Goal: Task Accomplishment & Management: Manage account settings

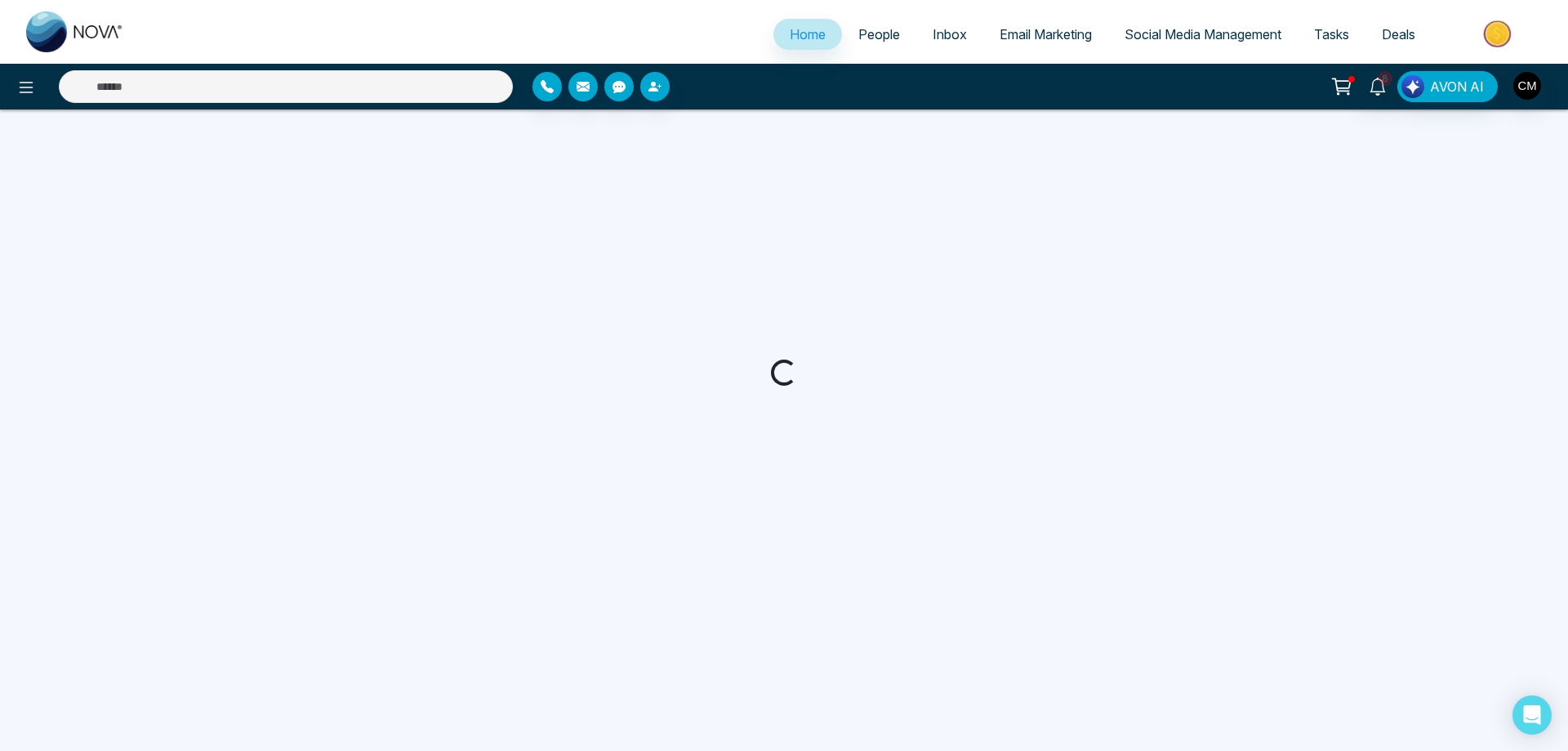
select select "*"
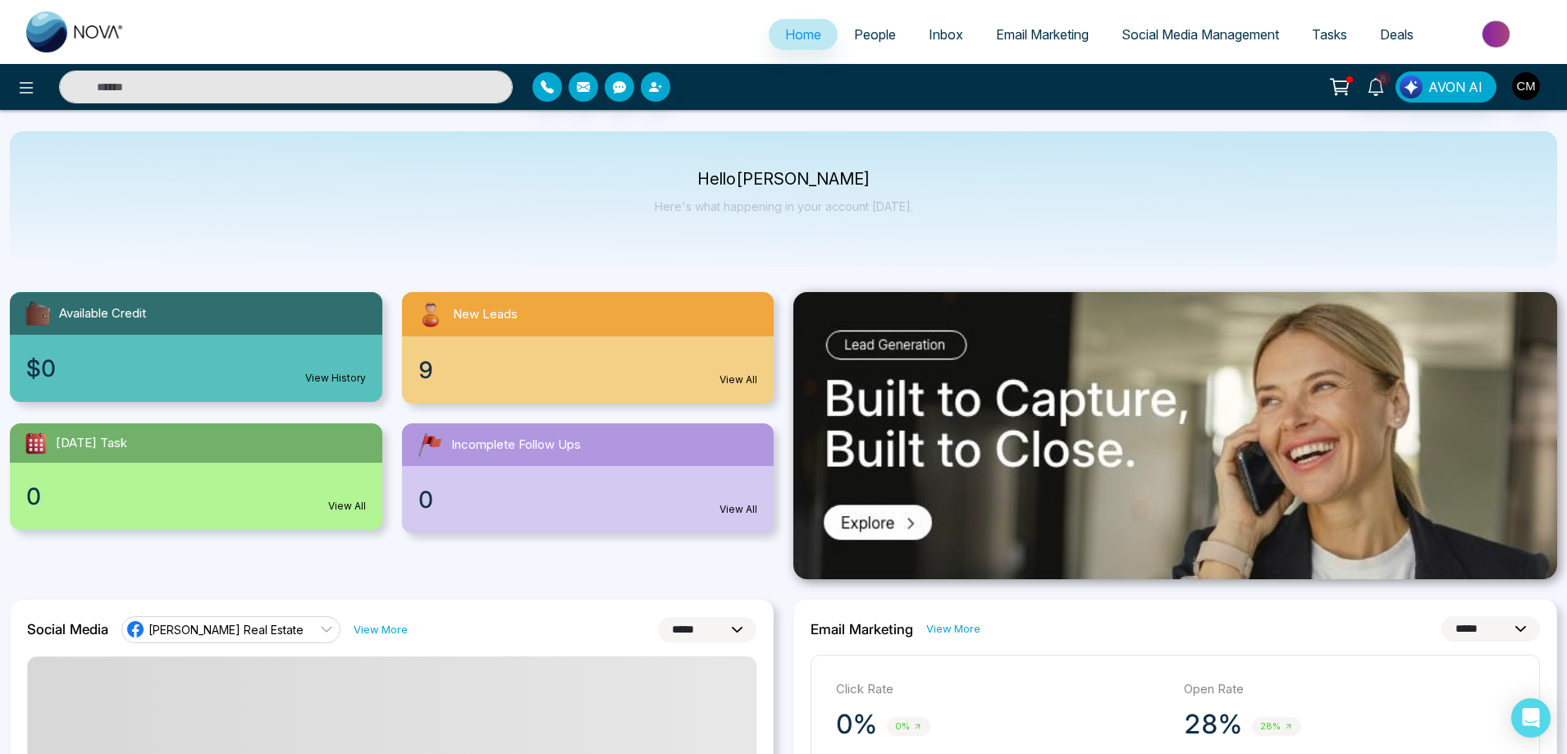
click at [912, 23] on link "Inbox" at bounding box center [945, 34] width 67 height 31
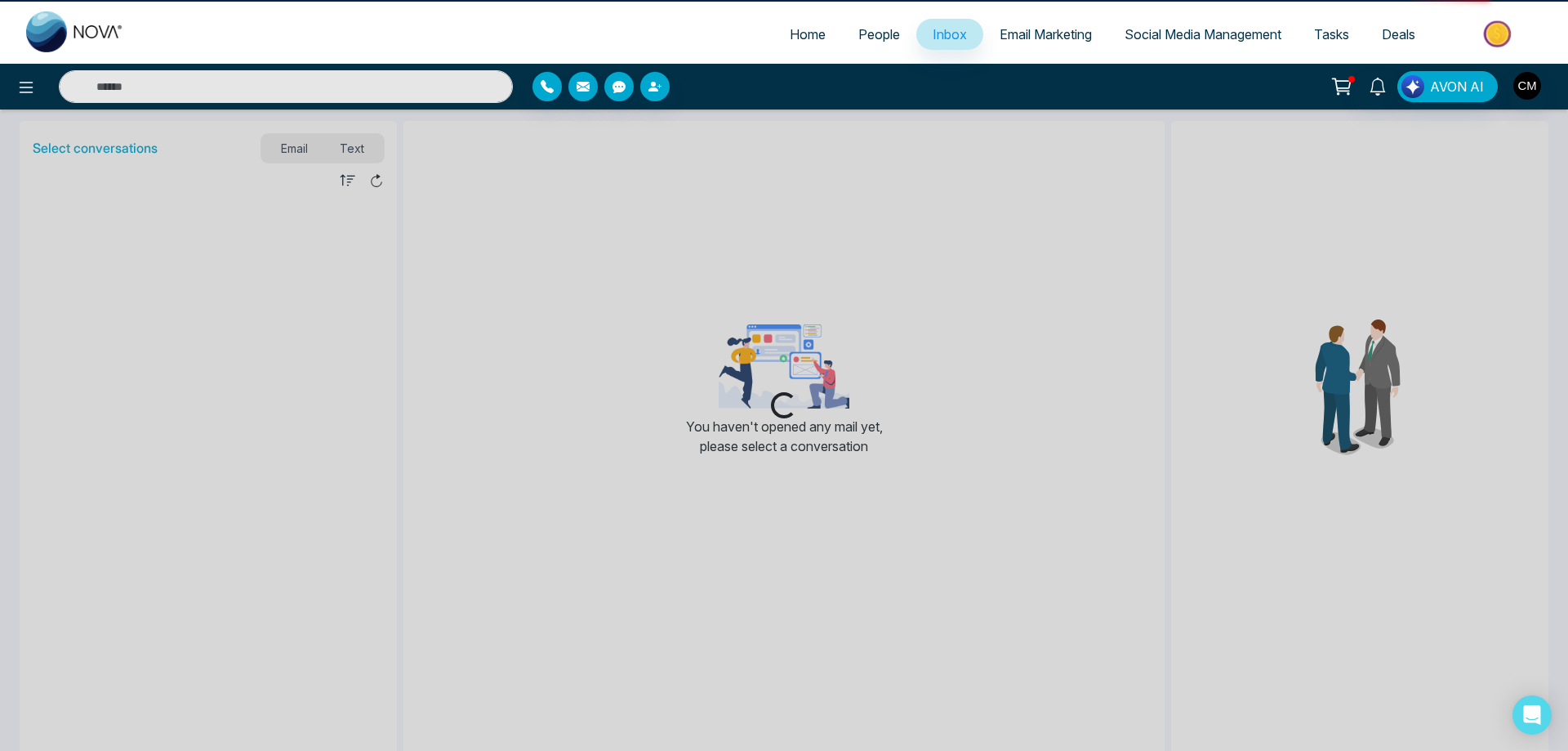
click at [842, 34] on link "People" at bounding box center [879, 34] width 75 height 31
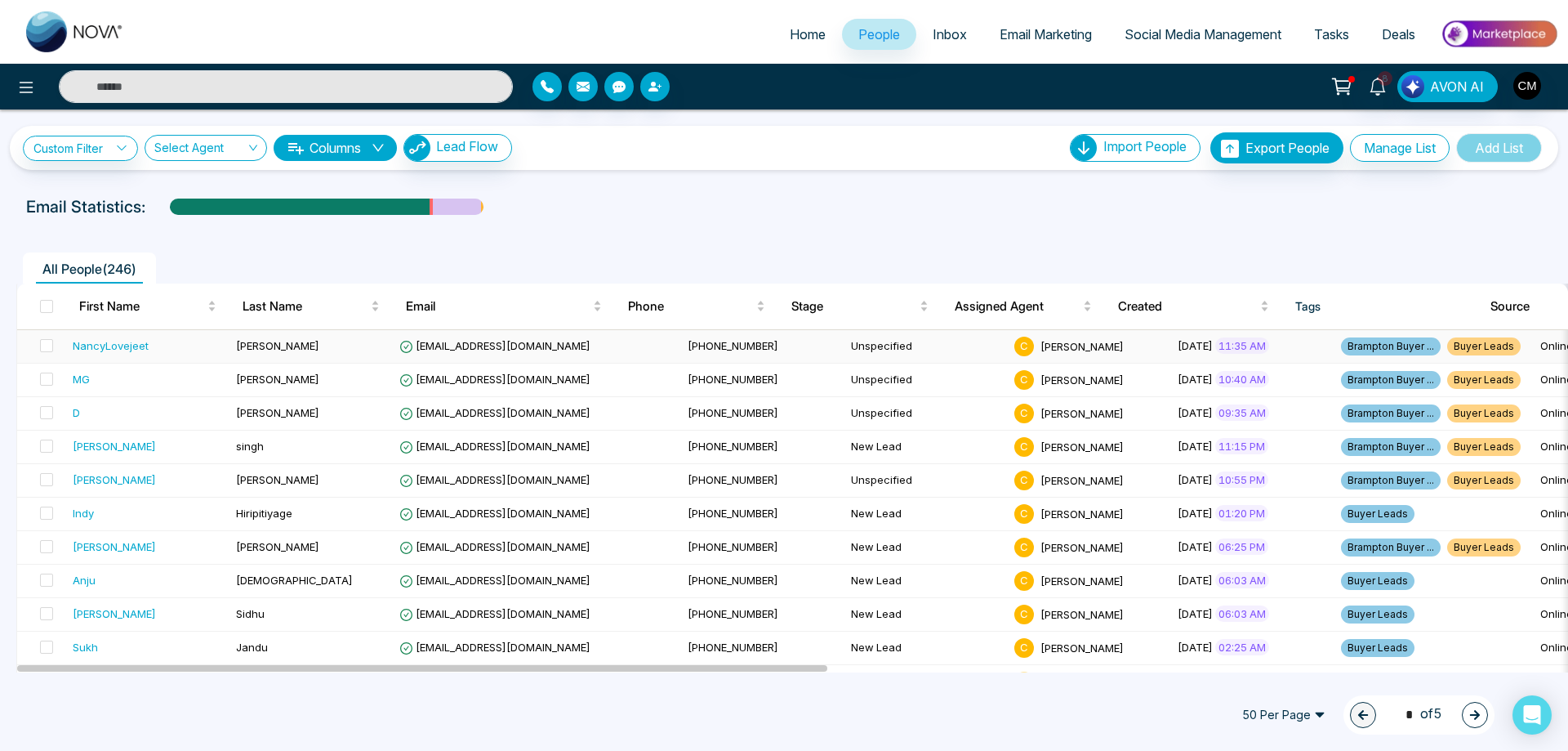
click at [116, 345] on div "NancyLovejeet" at bounding box center [111, 346] width 76 height 16
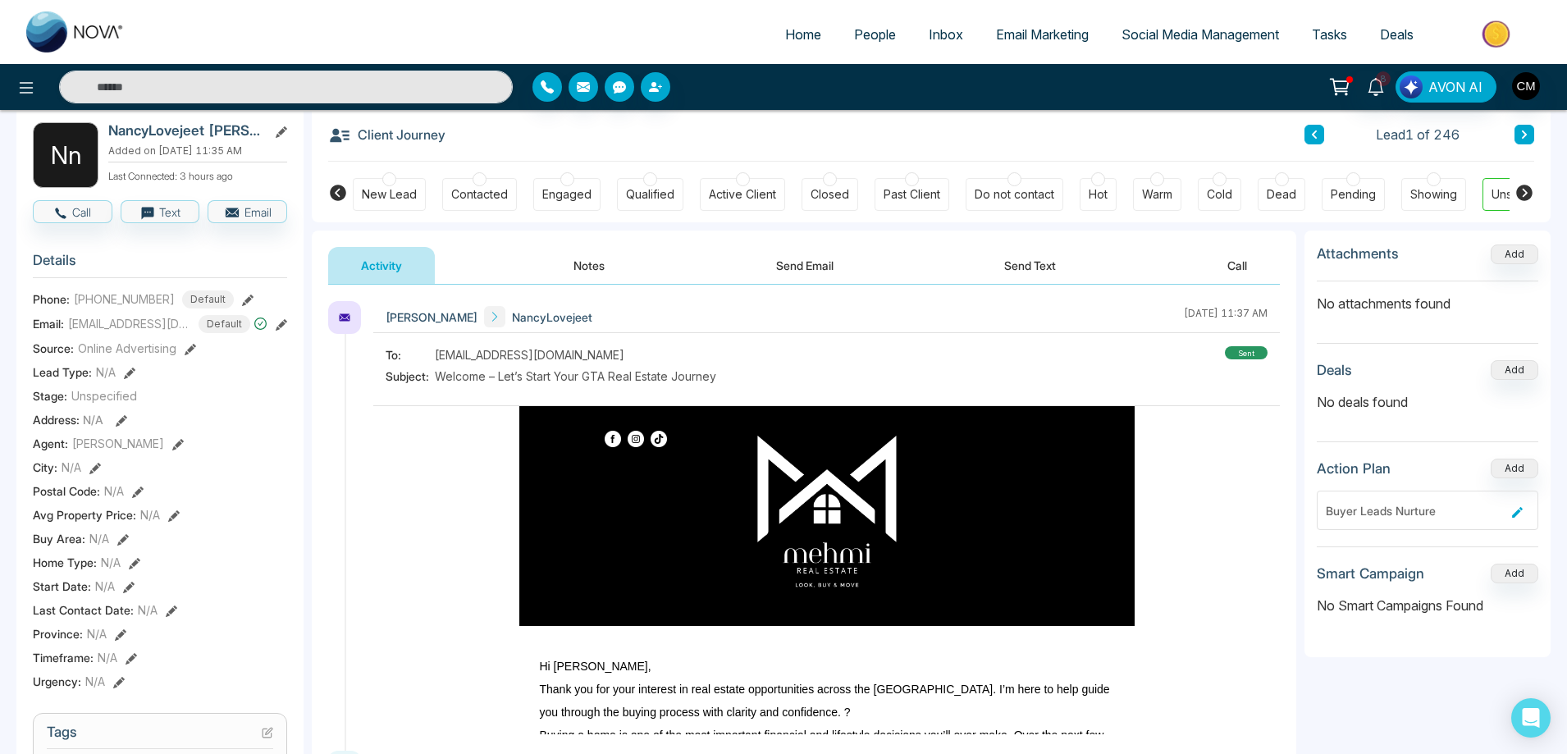
click at [373, 176] on div "New Lead Contacted Engaged Qualified Active Client Closed Past Client Do not co…" at bounding box center [931, 192] width 1157 height 61
click at [377, 176] on div "New Lead Contacted Engaged Qualified Active Client Closed Past Client Do not co…" at bounding box center [931, 192] width 1157 height 61
click at [395, 183] on div at bounding box center [389, 179] width 14 height 14
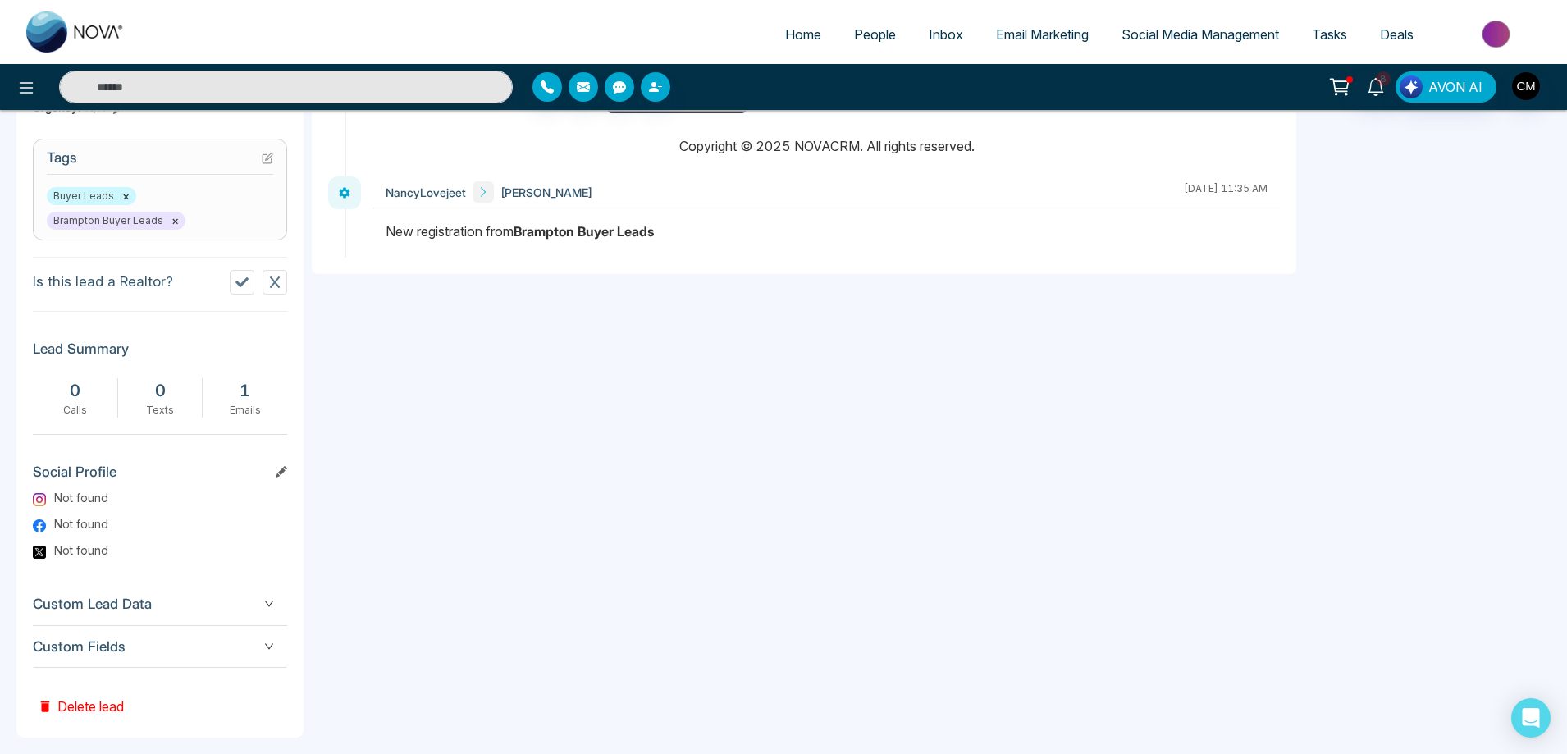
scroll to position [164, 0]
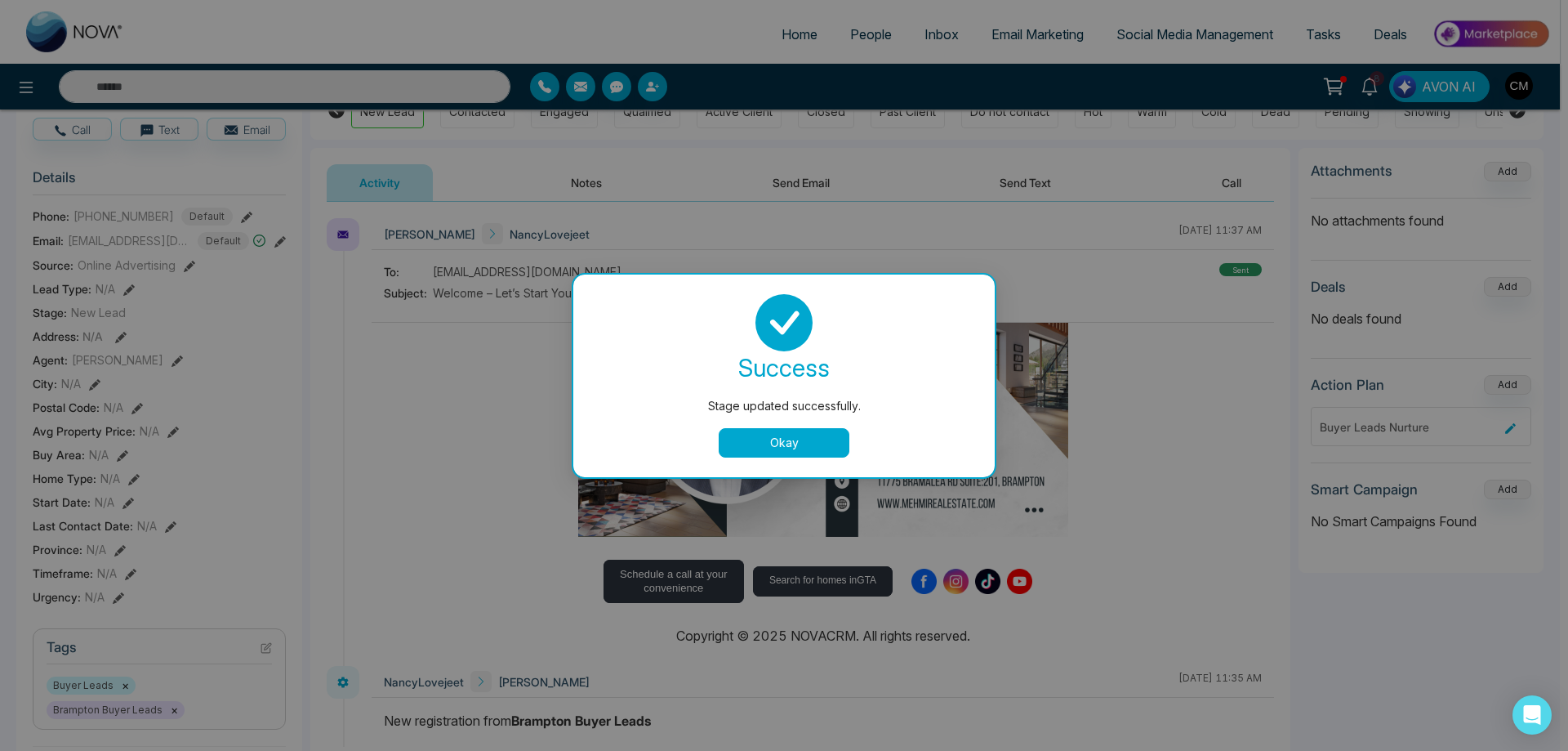
click at [777, 449] on button "Okay" at bounding box center [784, 443] width 130 height 30
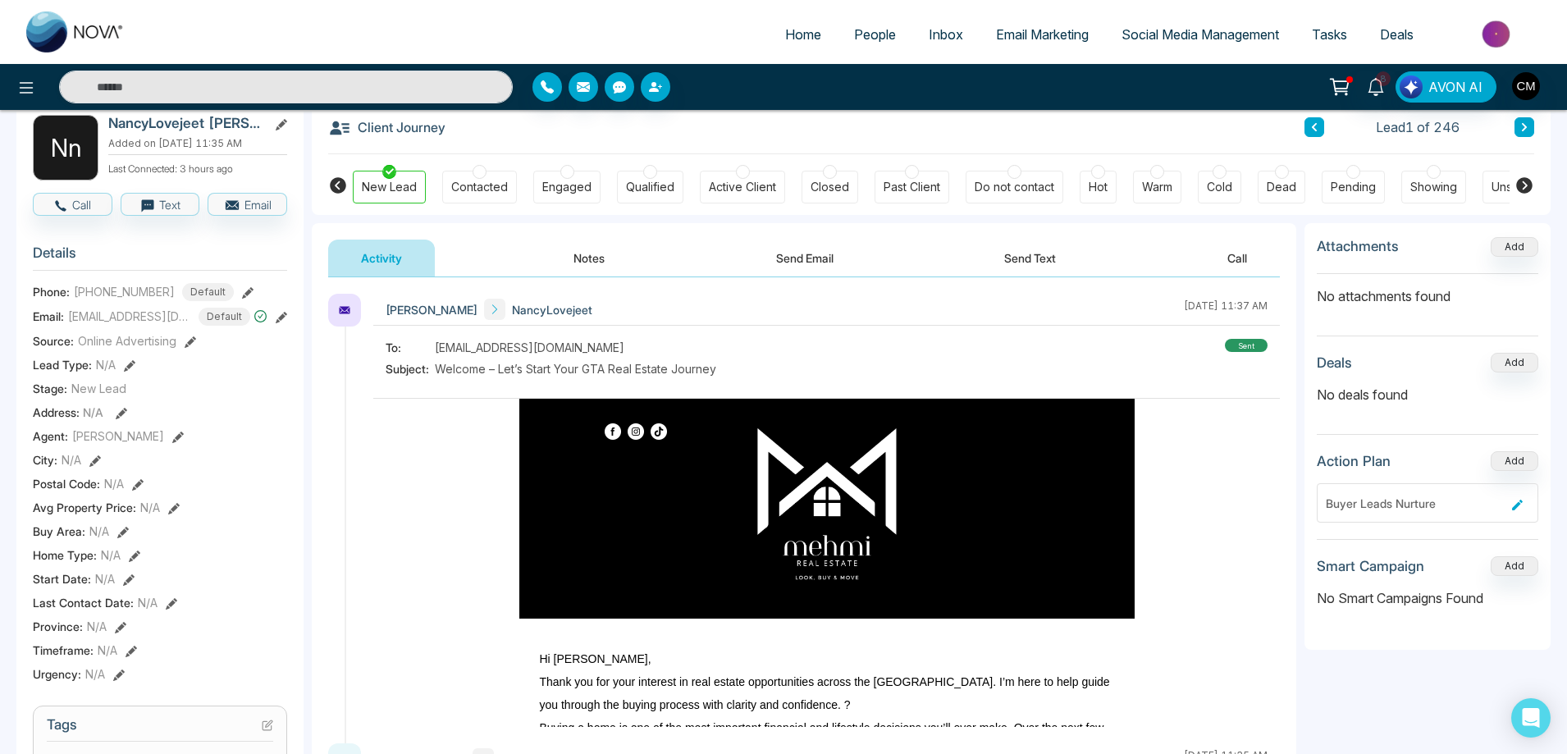
scroll to position [0, 0]
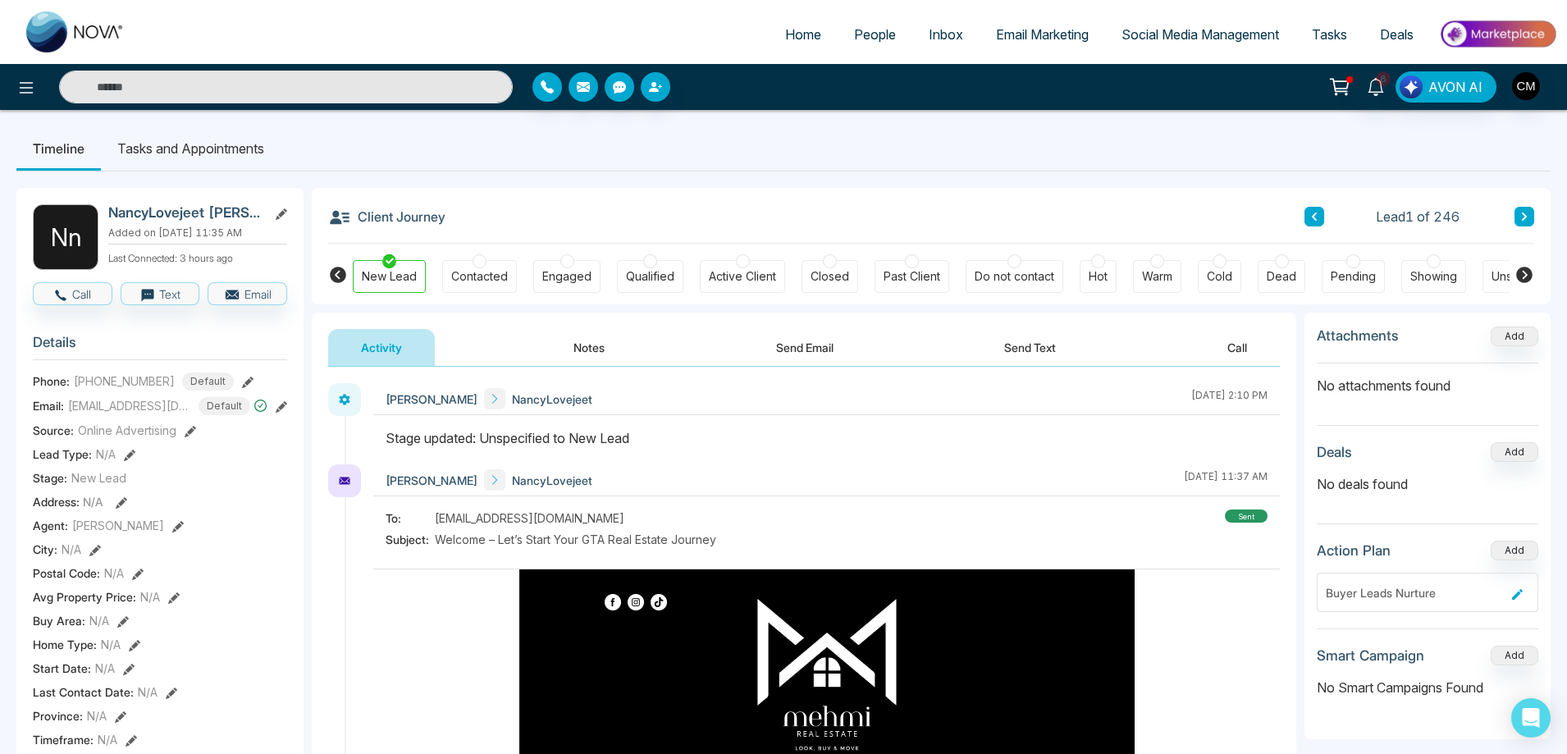
click at [1515, 216] on button at bounding box center [1525, 217] width 20 height 20
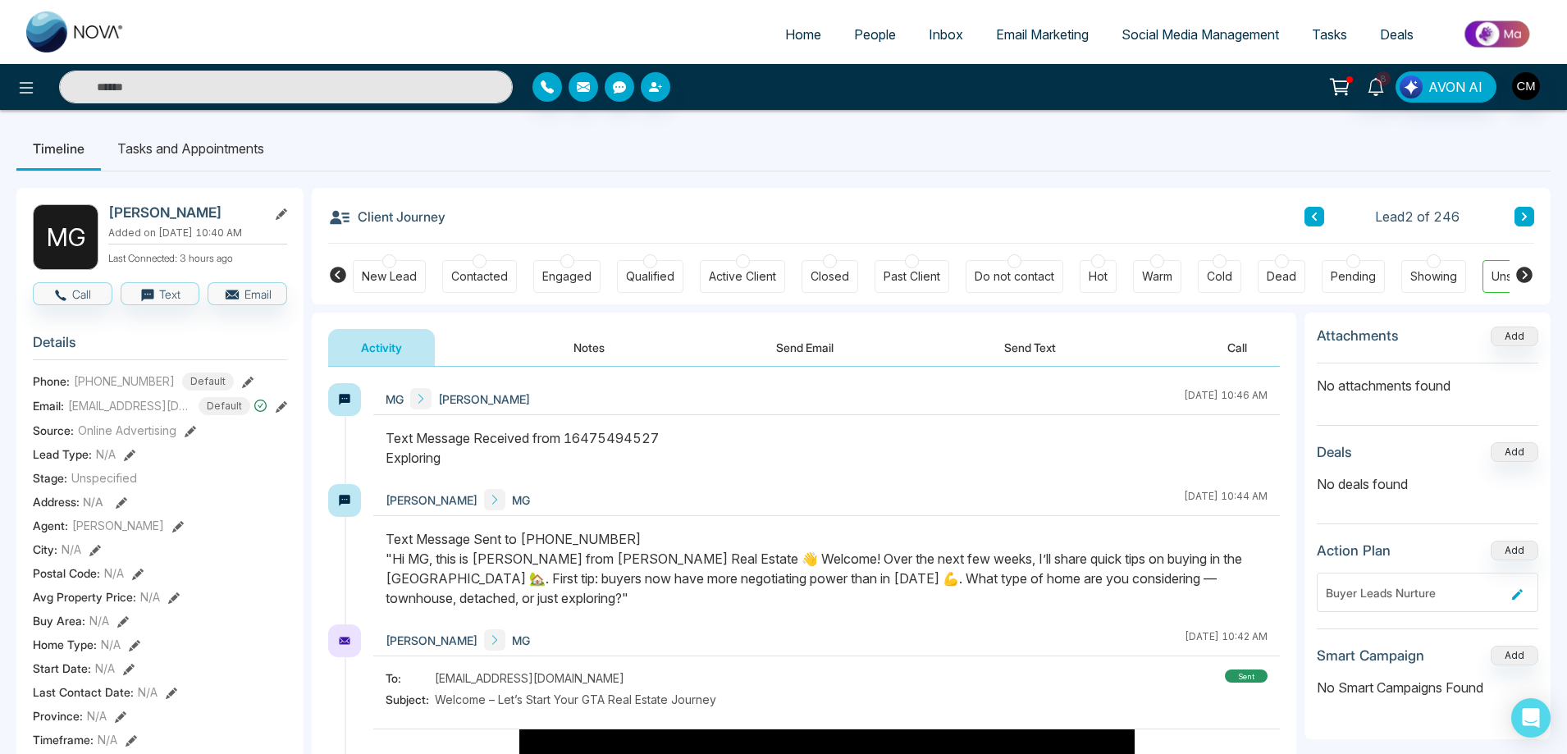
click at [1517, 213] on button at bounding box center [1525, 217] width 20 height 20
click at [1524, 217] on icon at bounding box center [1524, 217] width 8 height 10
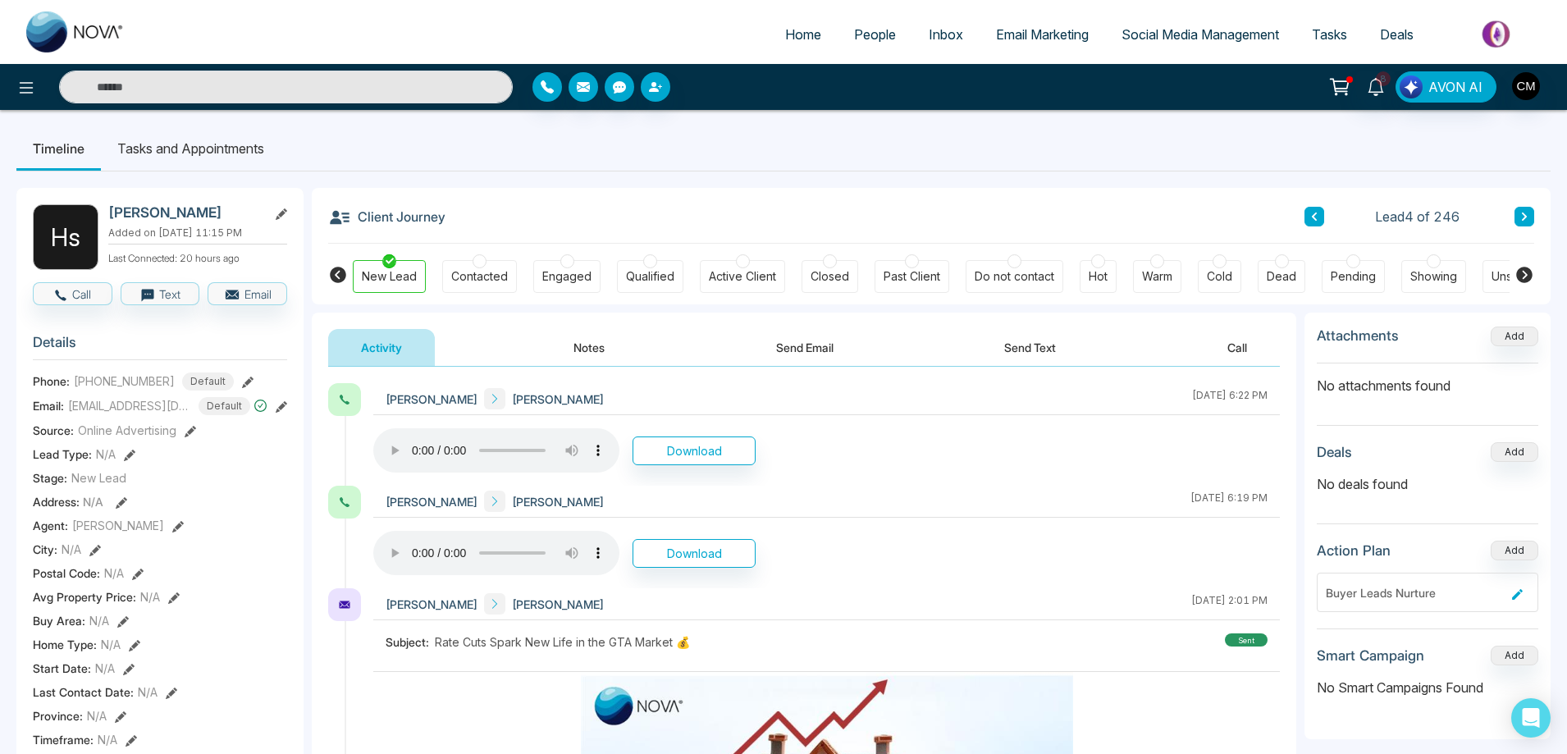
click at [72, 27] on img at bounding box center [75, 31] width 98 height 41
select select "*"
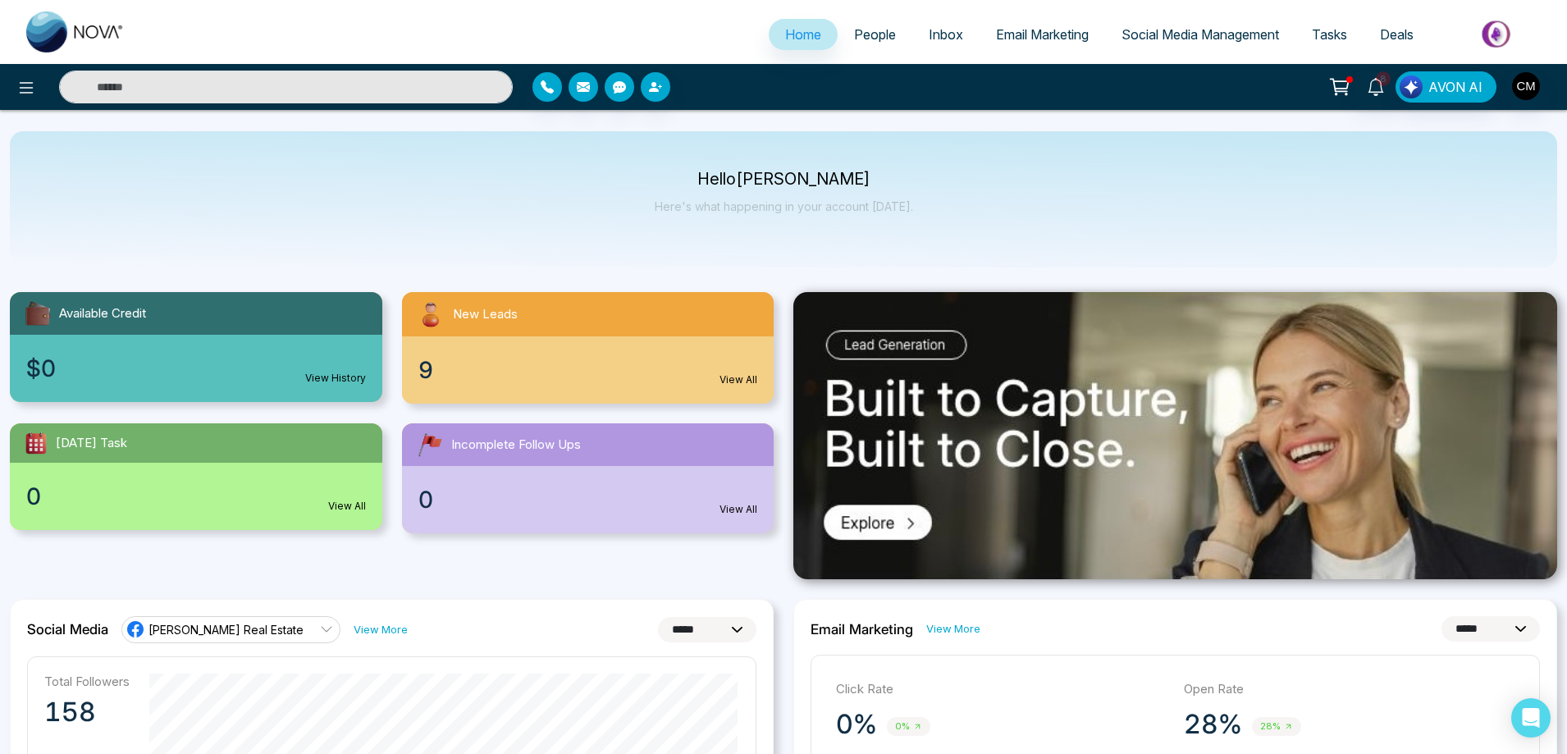
click at [864, 37] on span "People" at bounding box center [875, 34] width 42 height 16
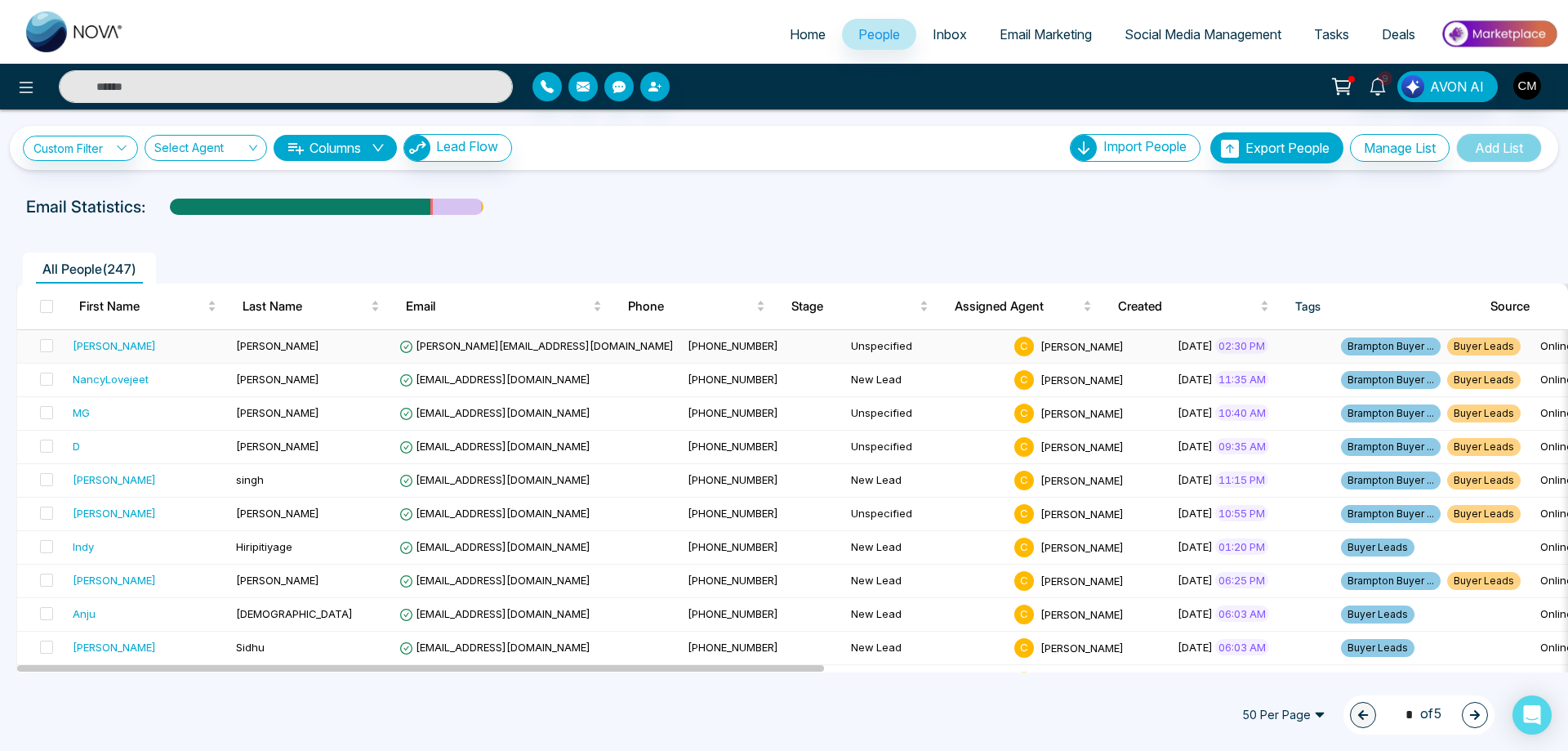
click at [134, 342] on div "[PERSON_NAME]" at bounding box center [147, 346] width 150 height 16
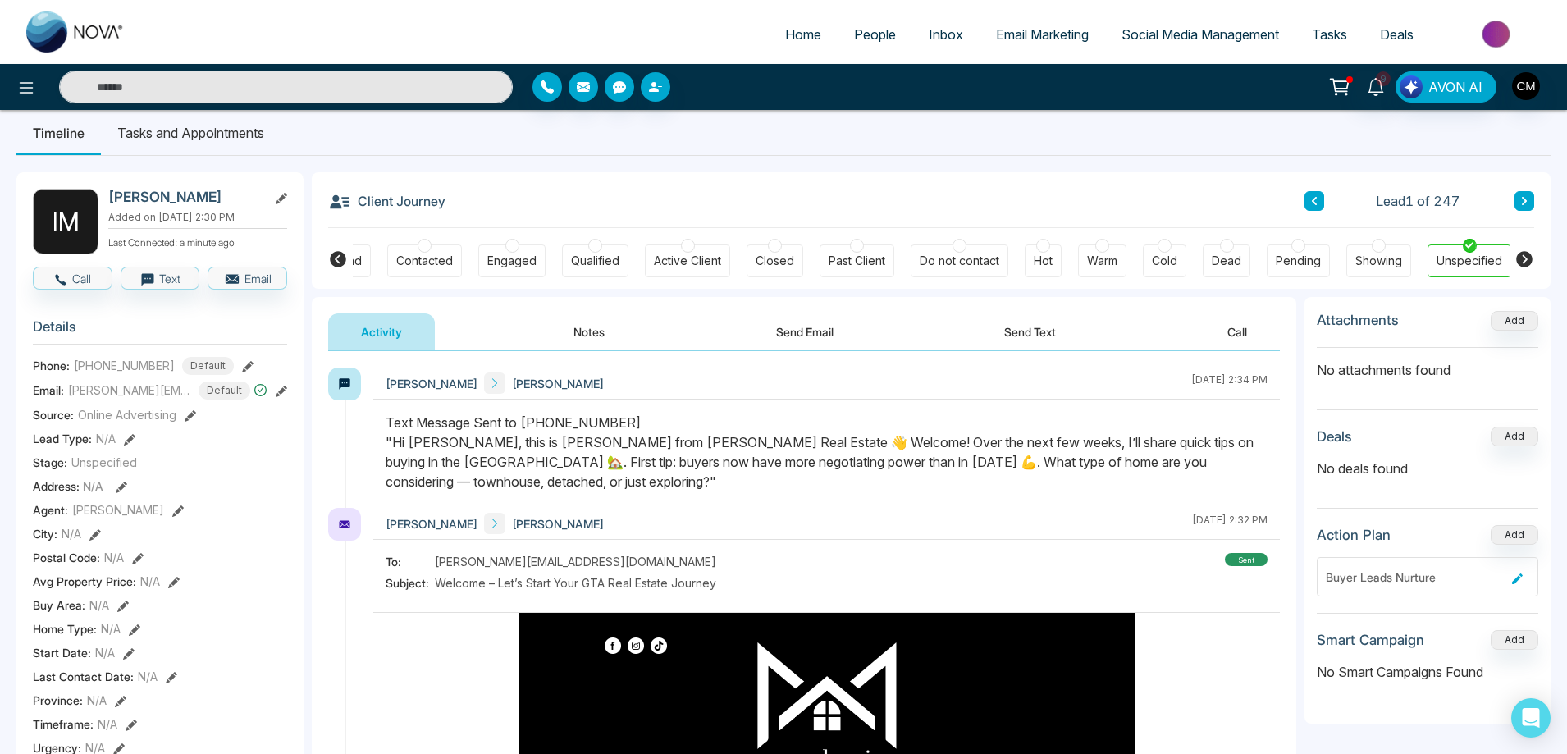
scroll to position [14, 0]
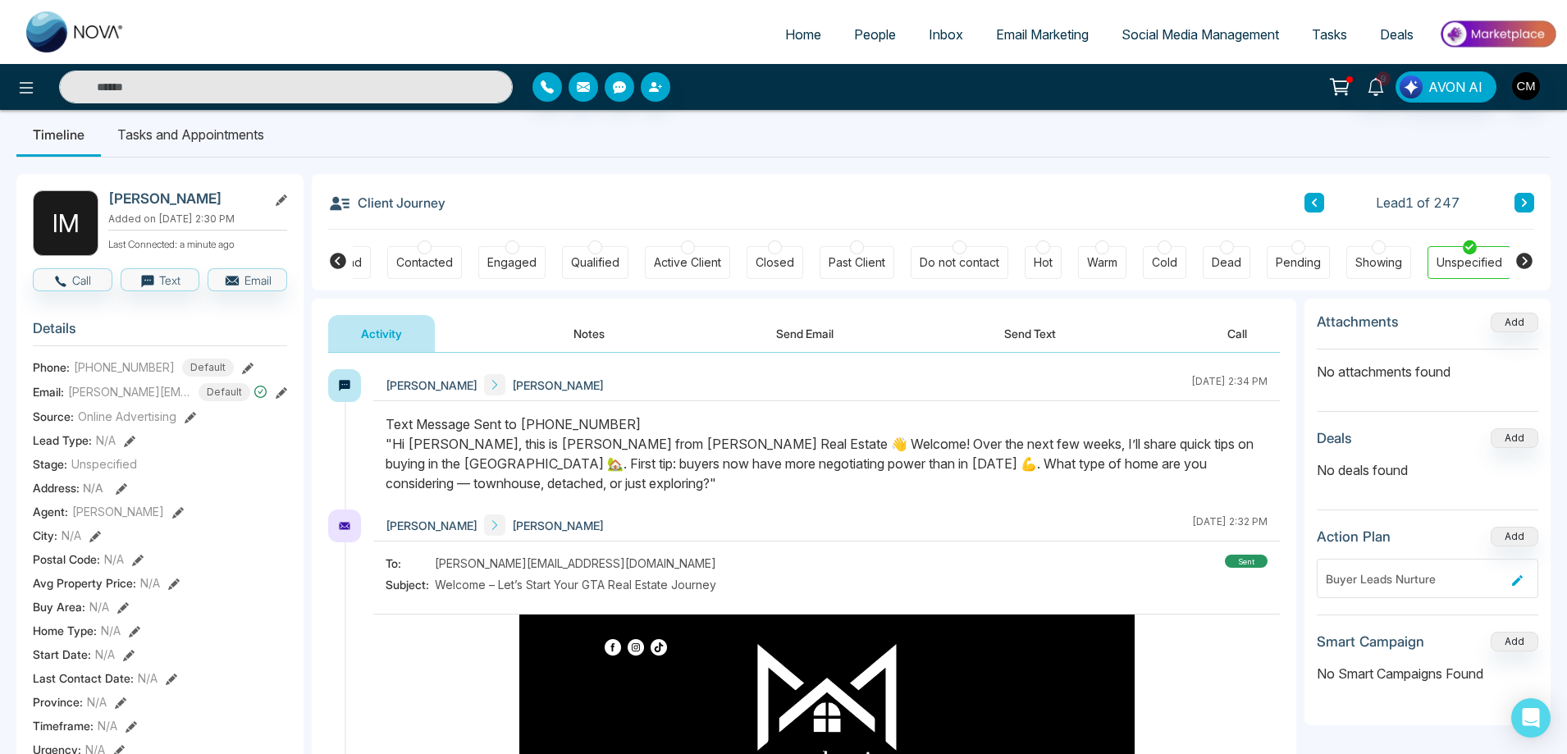
click at [1527, 202] on icon at bounding box center [1524, 203] width 8 height 10
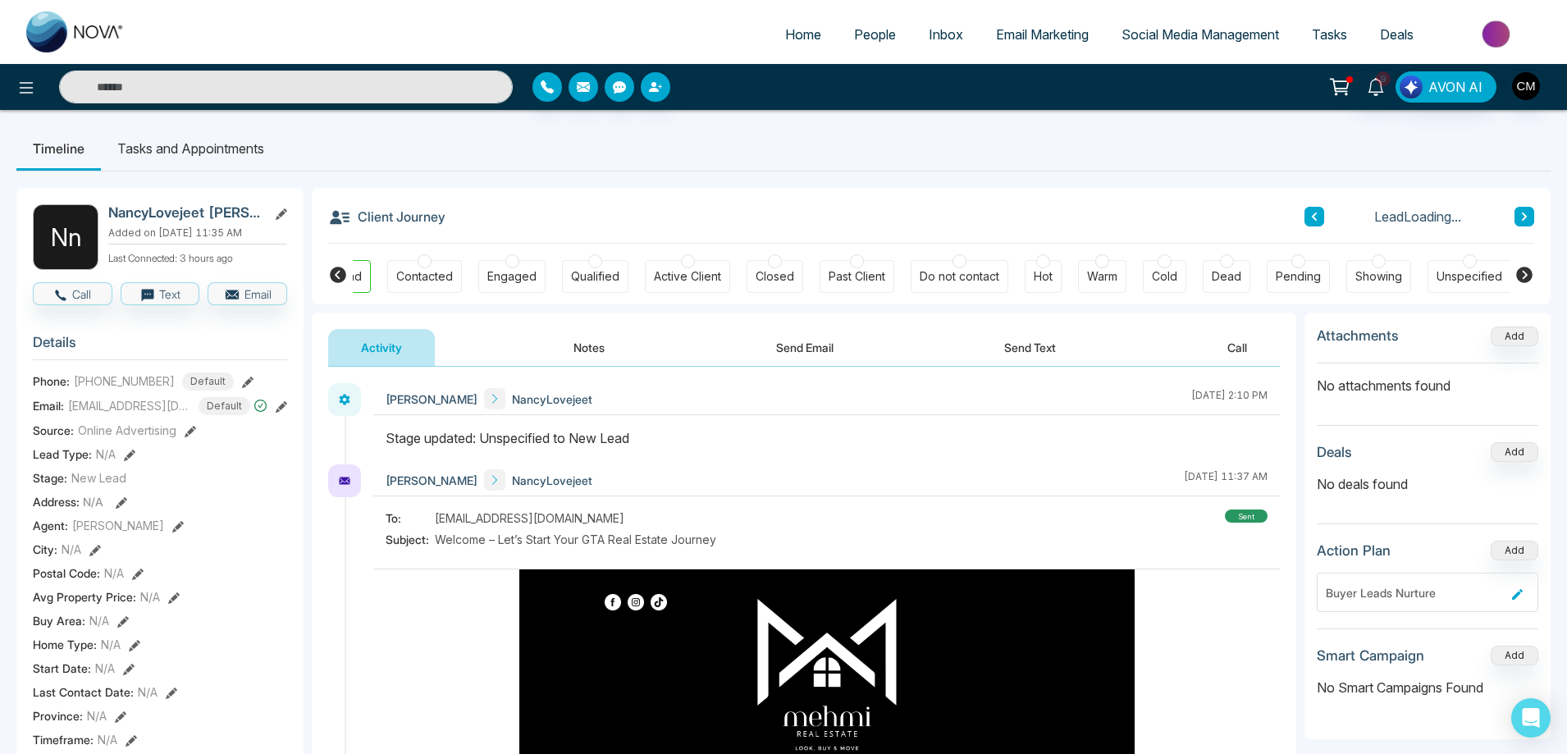
click at [1323, 215] on button at bounding box center [1314, 217] width 20 height 20
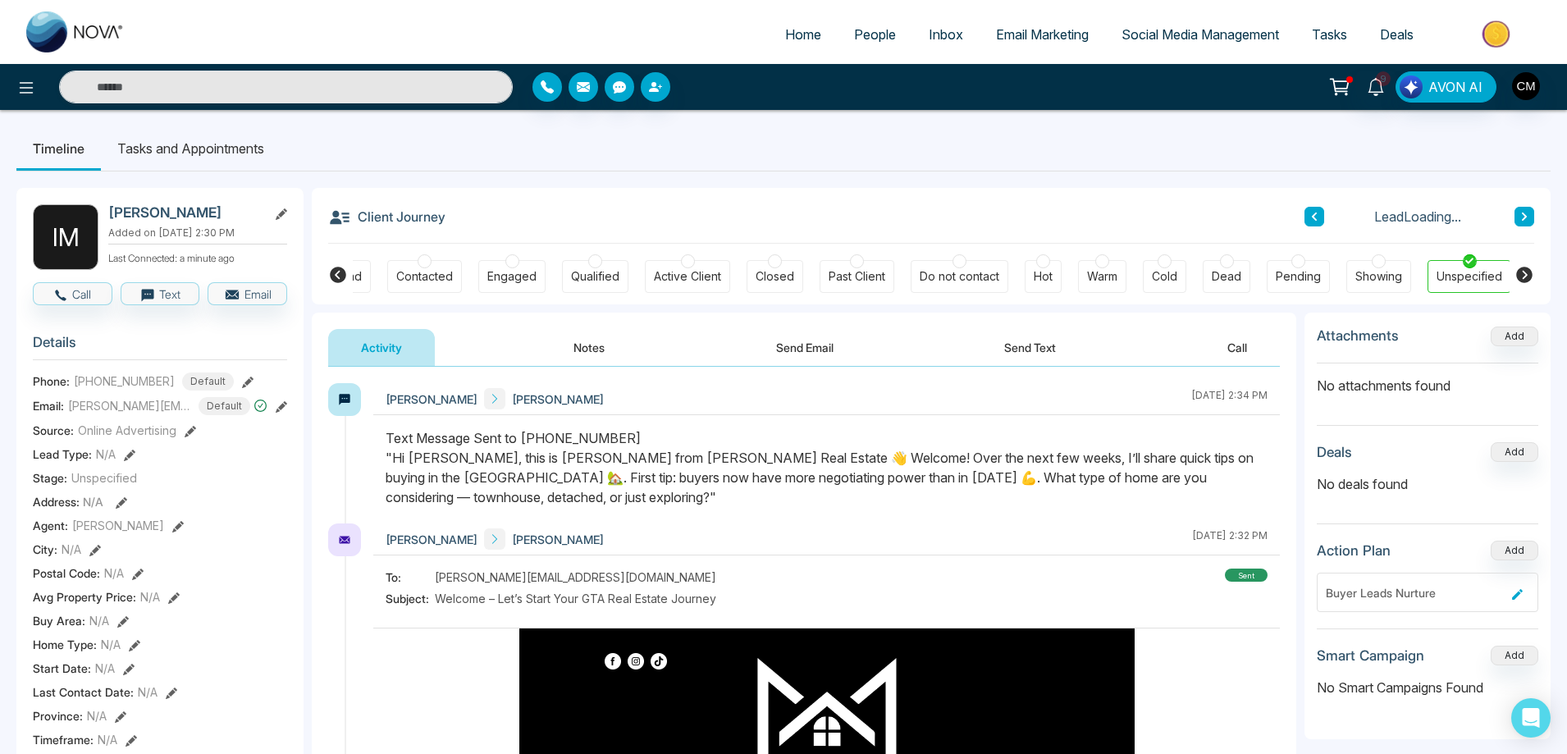
click at [332, 272] on icon at bounding box center [338, 275] width 16 height 16
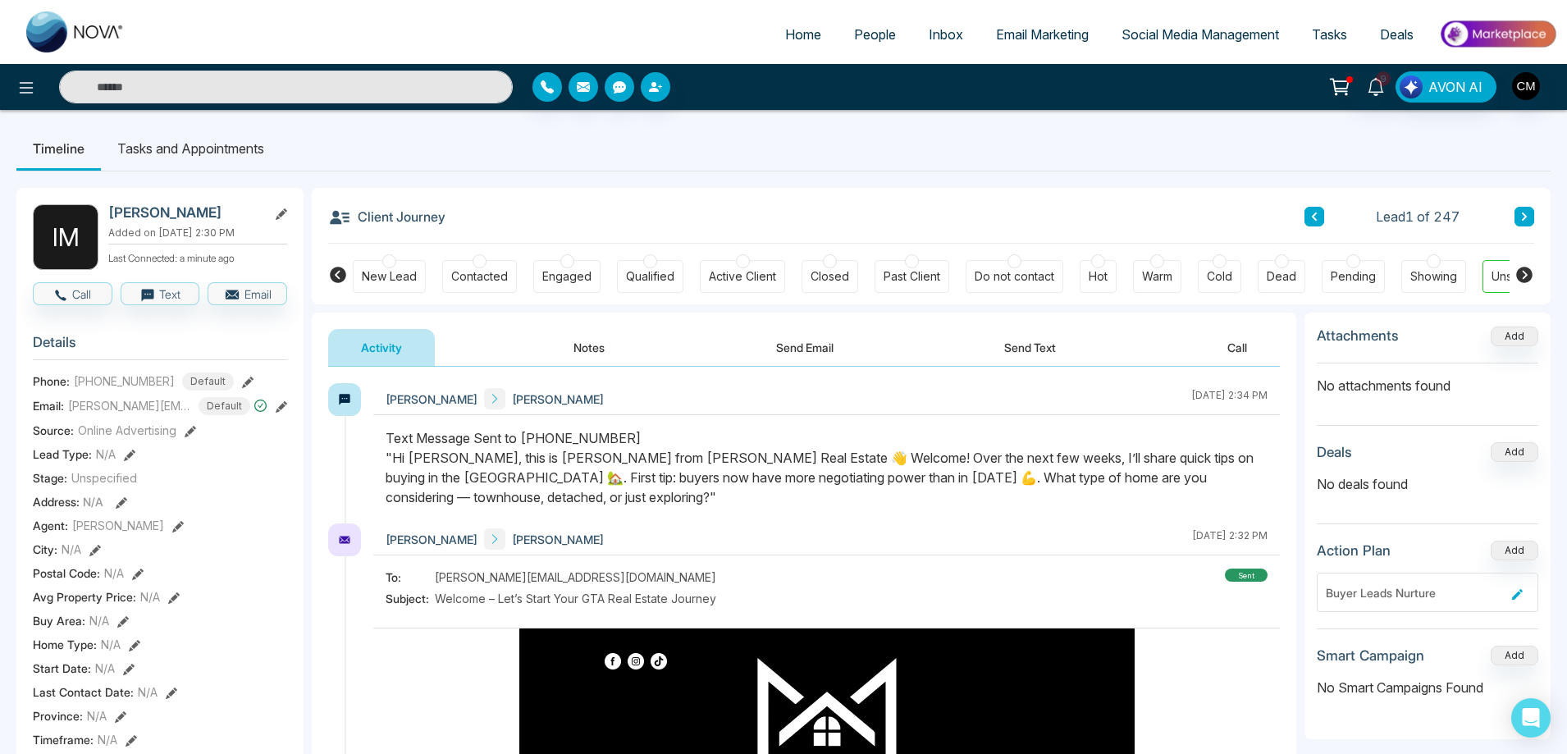
click at [388, 265] on div at bounding box center [389, 261] width 14 height 14
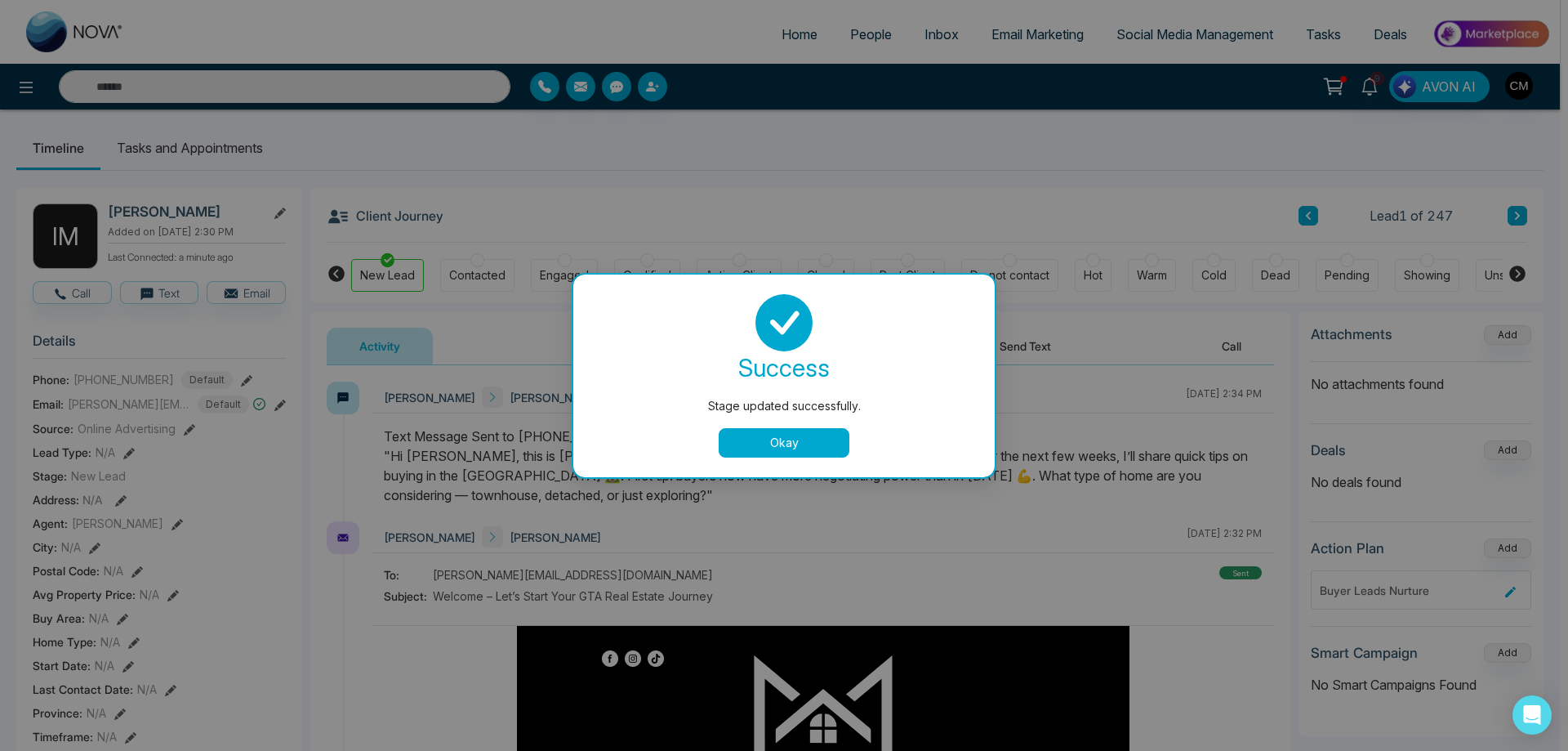
click at [791, 443] on button "Okay" at bounding box center [784, 443] width 130 height 30
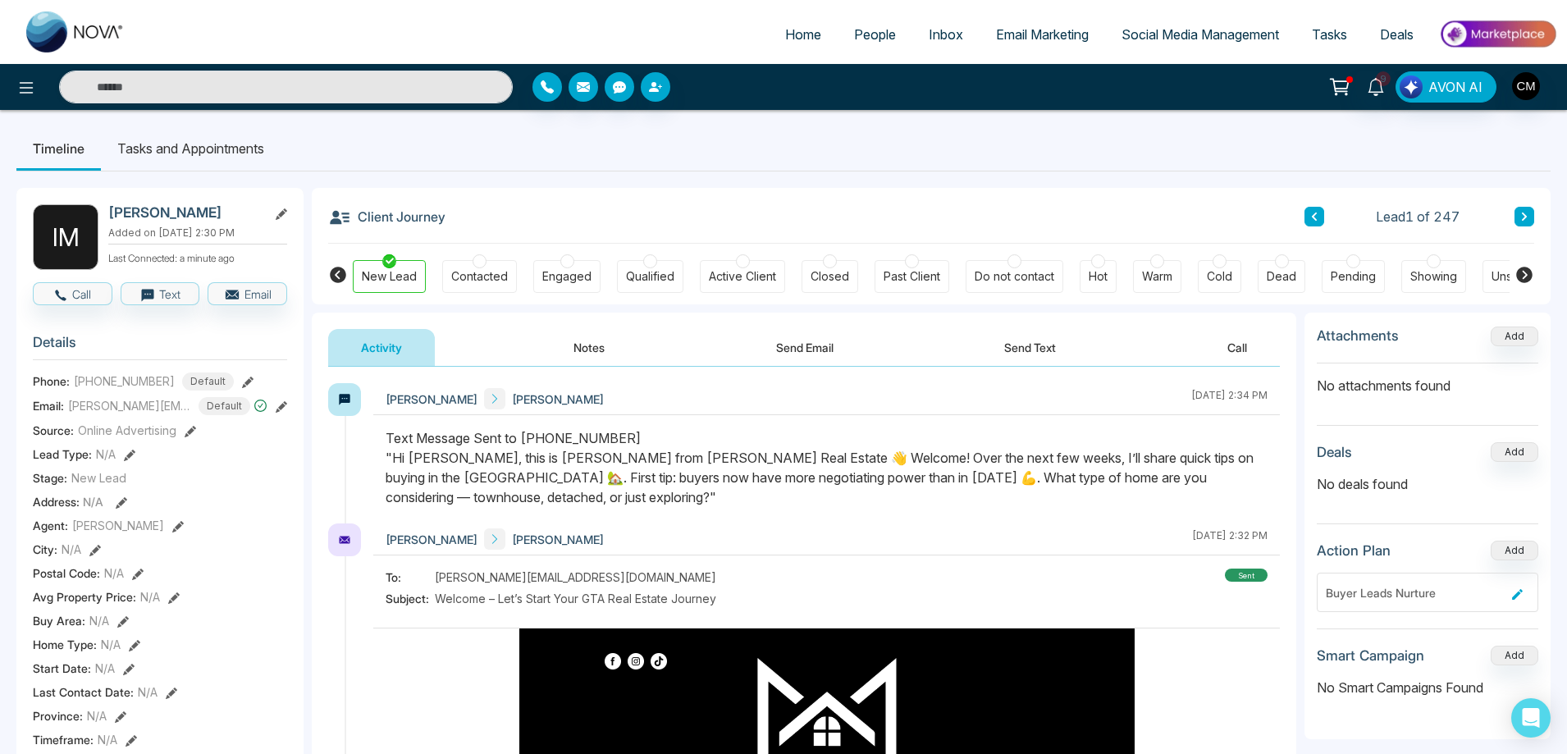
click at [1528, 221] on icon at bounding box center [1524, 217] width 8 height 10
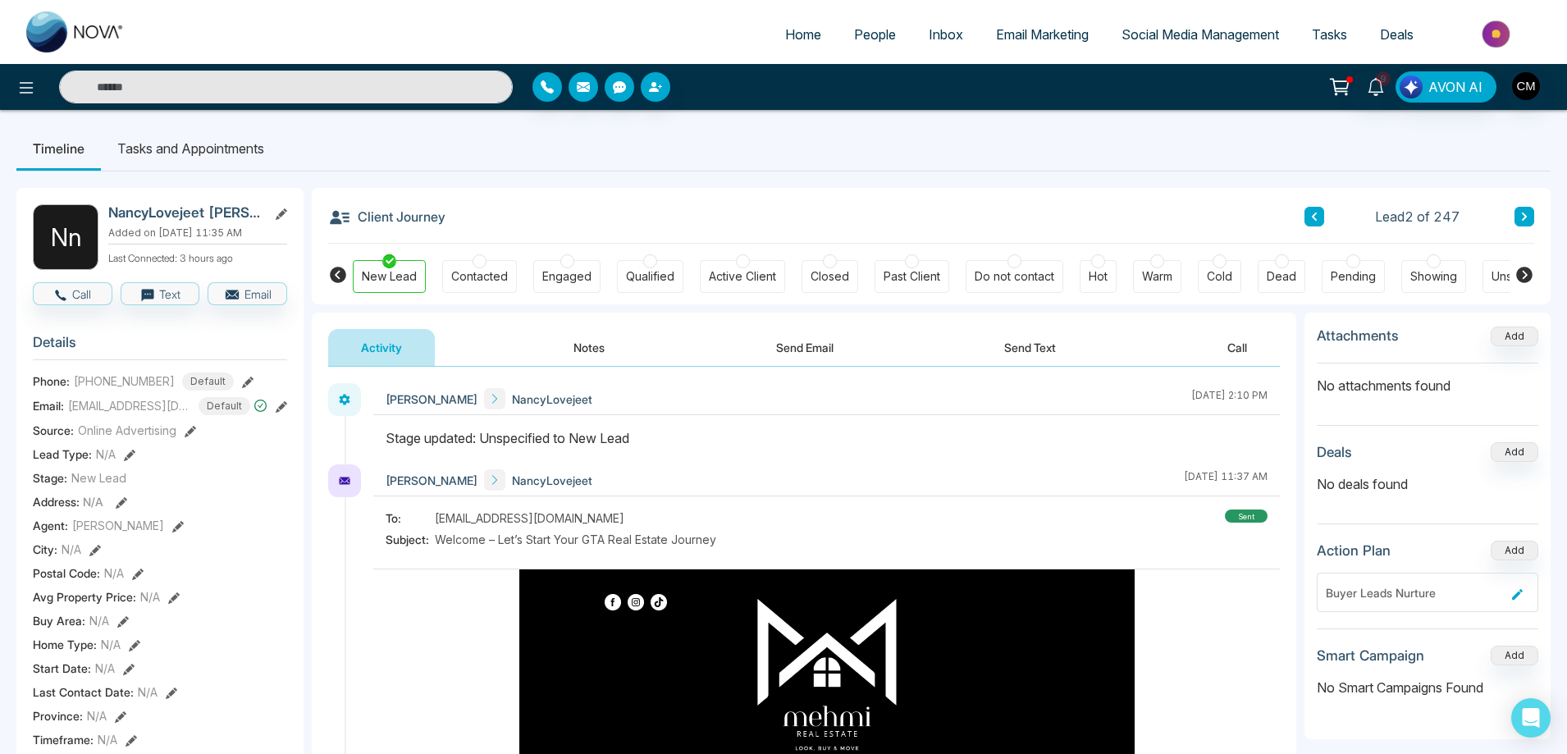
click at [1528, 221] on icon at bounding box center [1524, 217] width 8 height 10
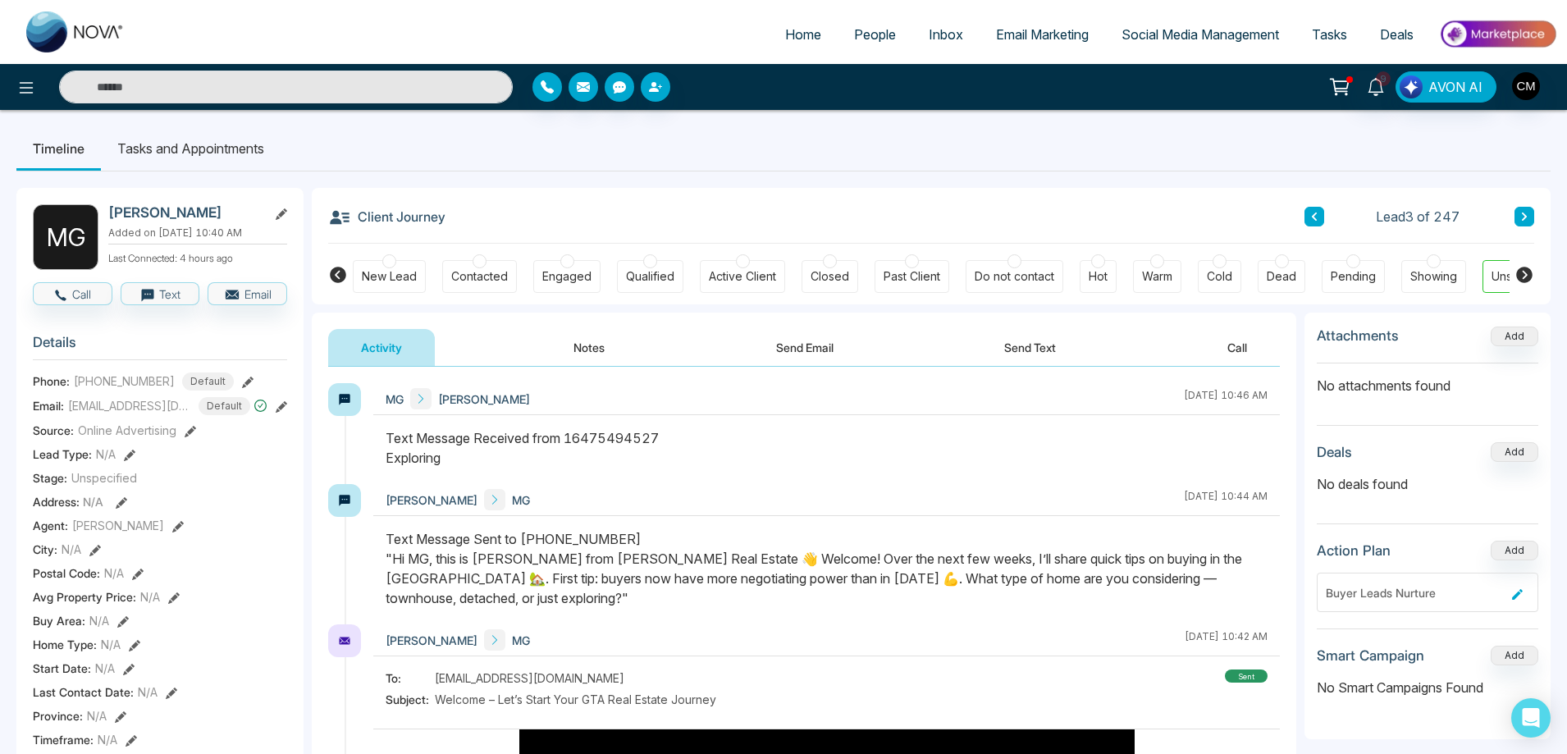
click at [393, 261] on div at bounding box center [389, 261] width 14 height 14
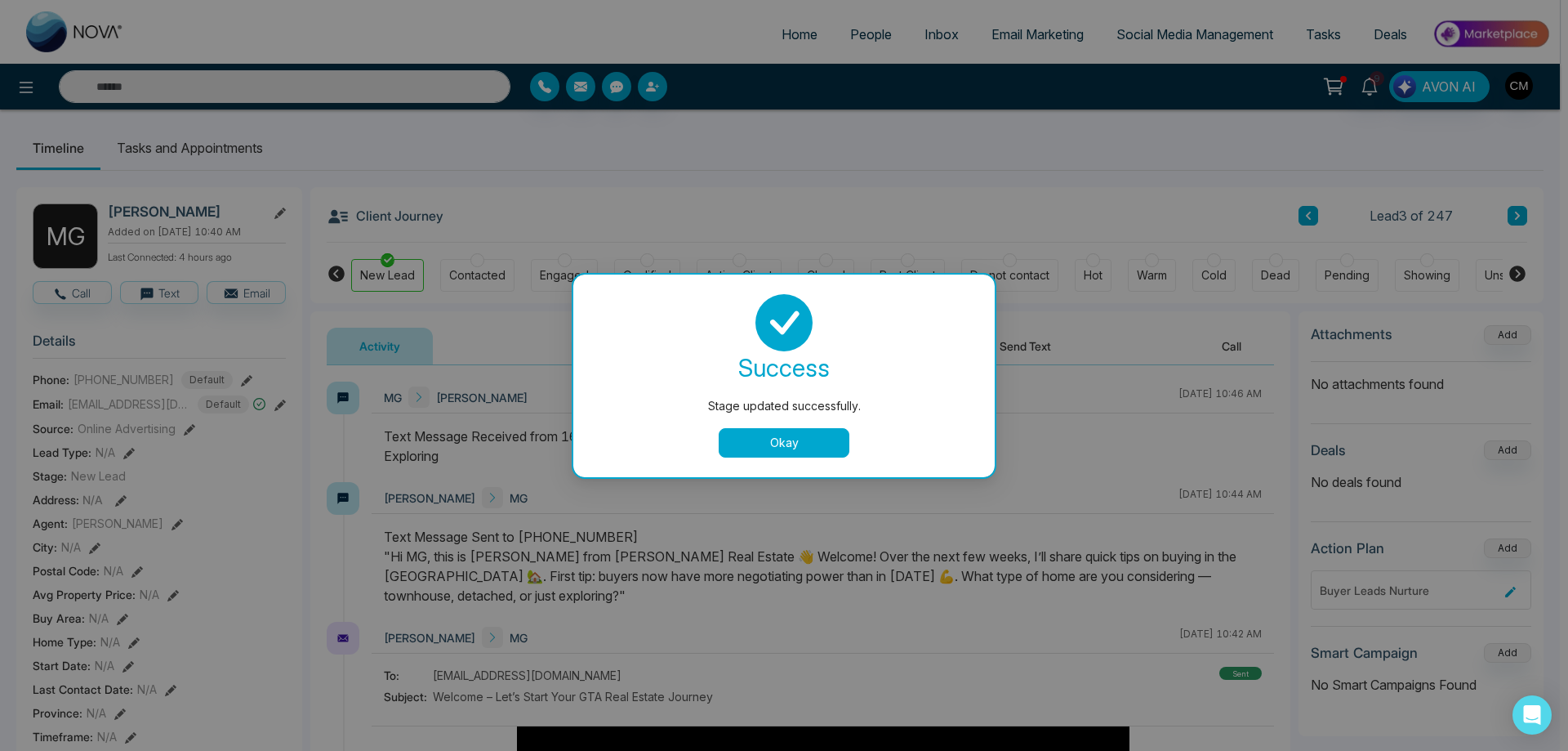
click at [769, 439] on button "Okay" at bounding box center [784, 443] width 130 height 30
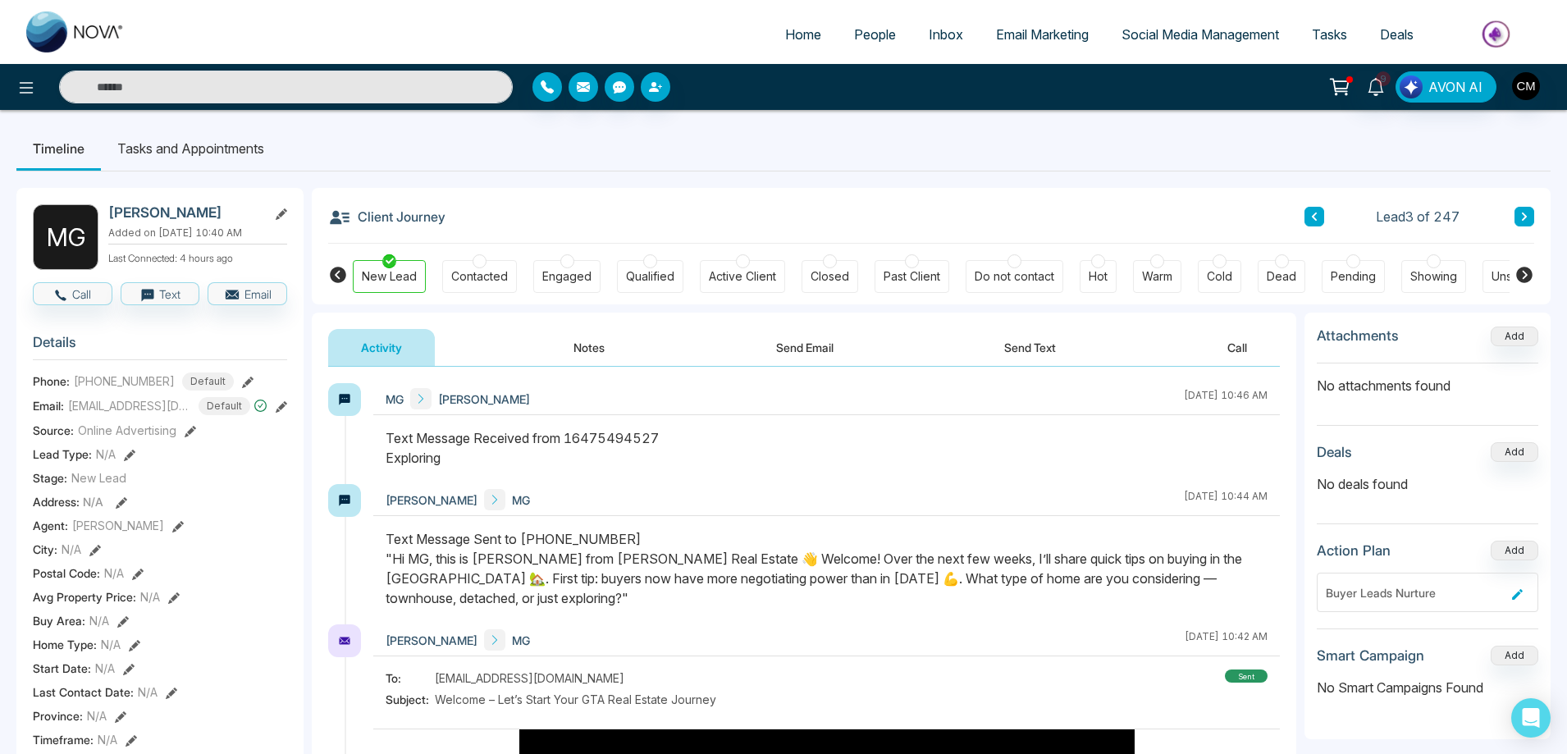
click at [1521, 217] on icon at bounding box center [1524, 217] width 8 height 10
click at [372, 270] on div "New Lead" at bounding box center [389, 276] width 55 height 16
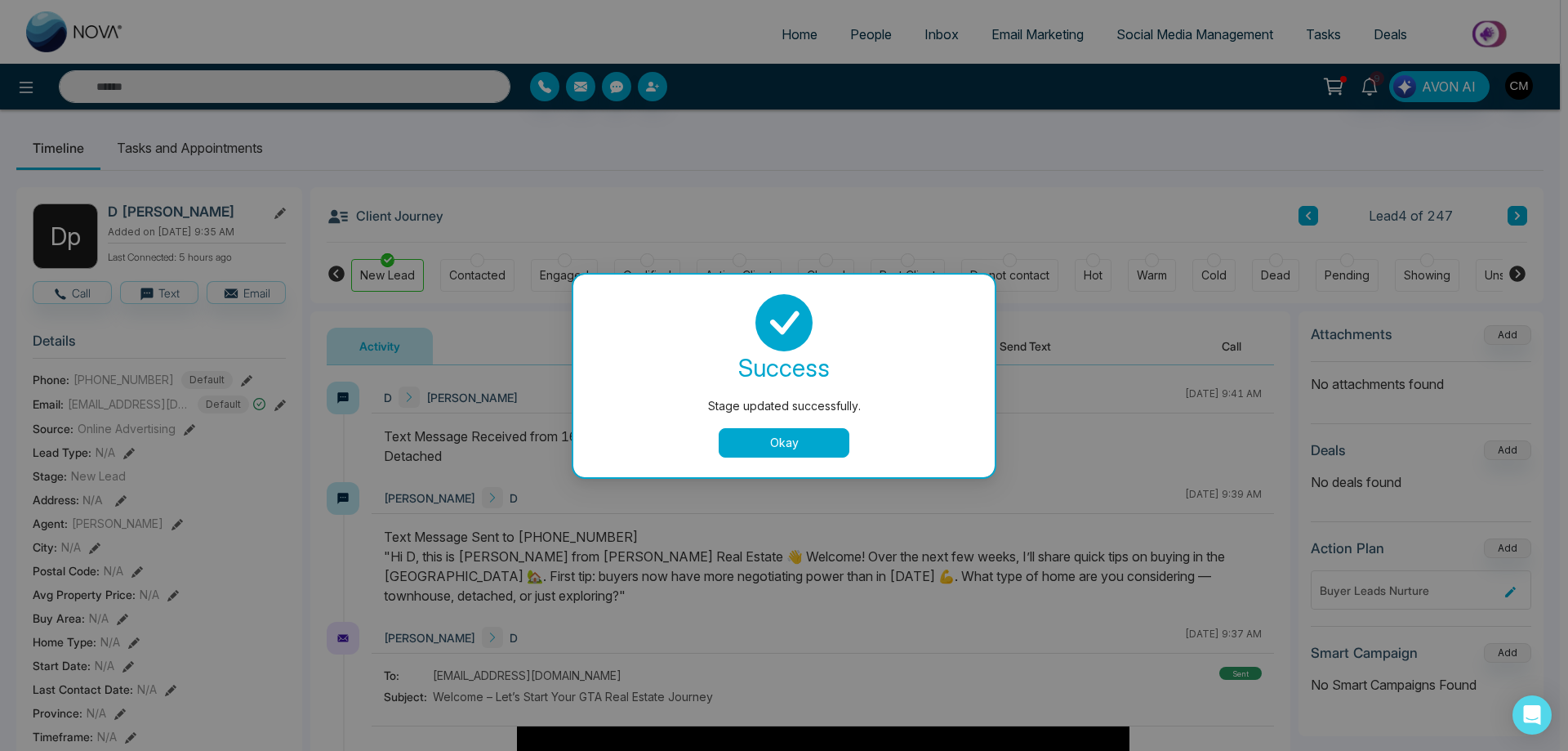
click at [767, 432] on button "Okay" at bounding box center [784, 443] width 130 height 30
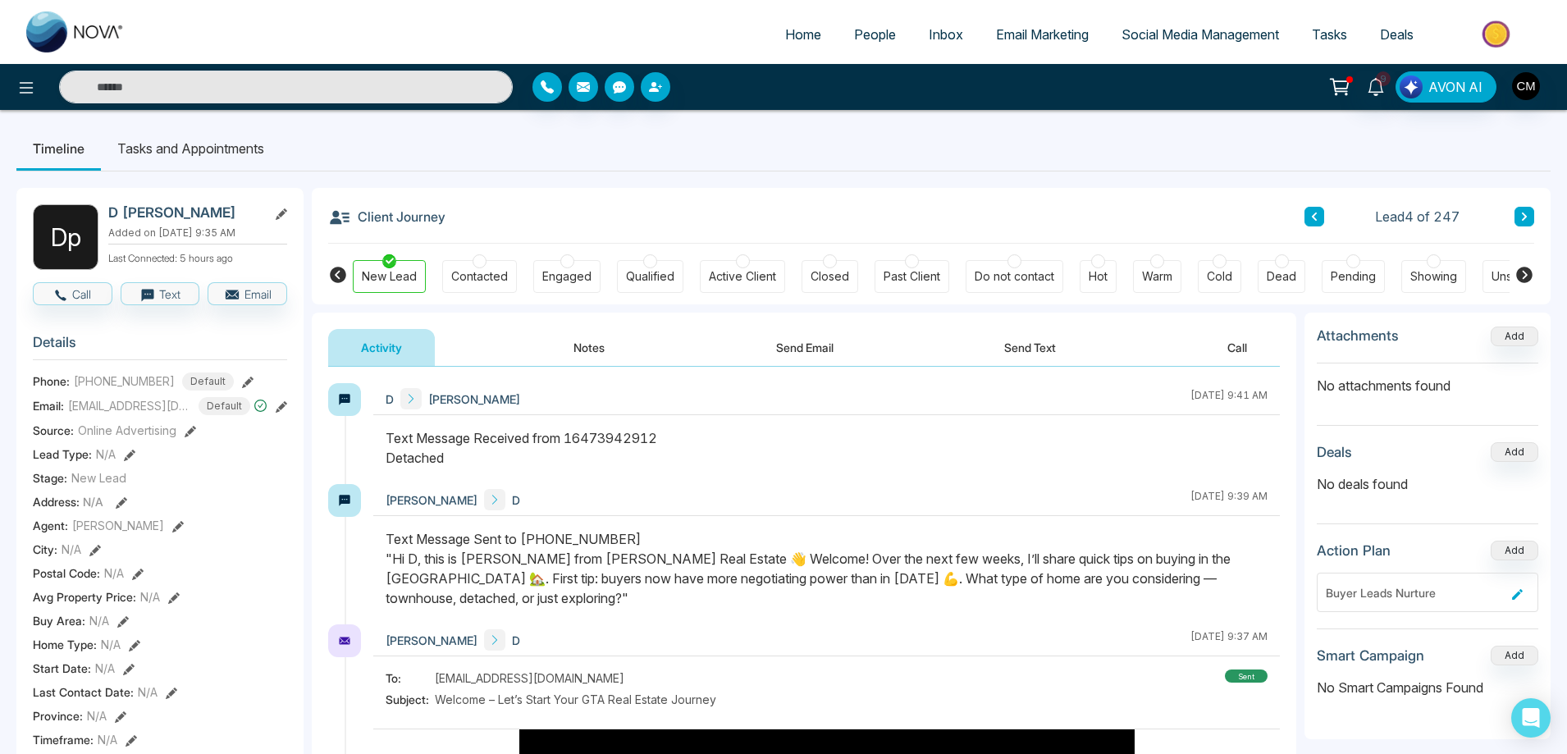
click at [1524, 221] on icon at bounding box center [1524, 217] width 8 height 10
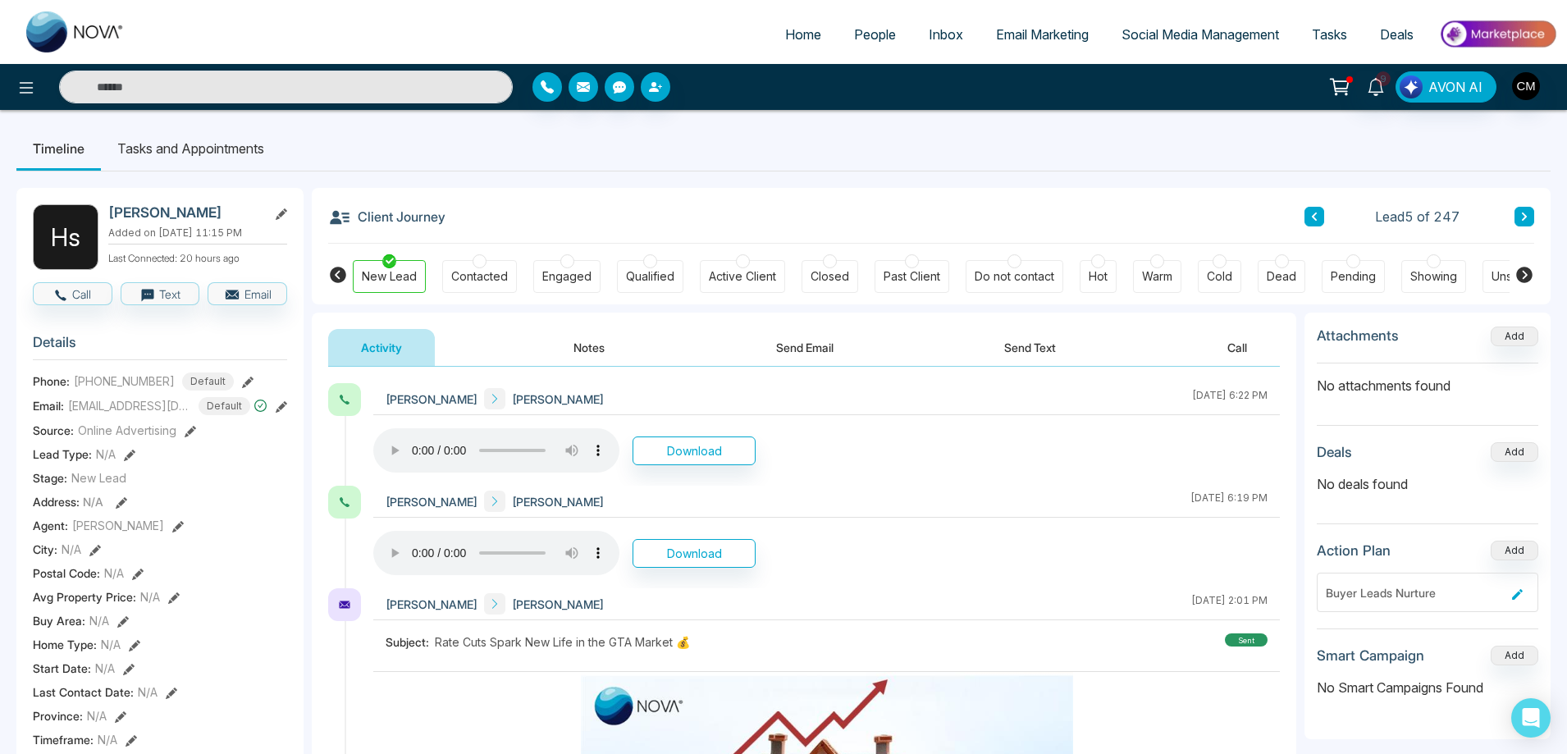
click at [1311, 211] on button at bounding box center [1314, 217] width 20 height 20
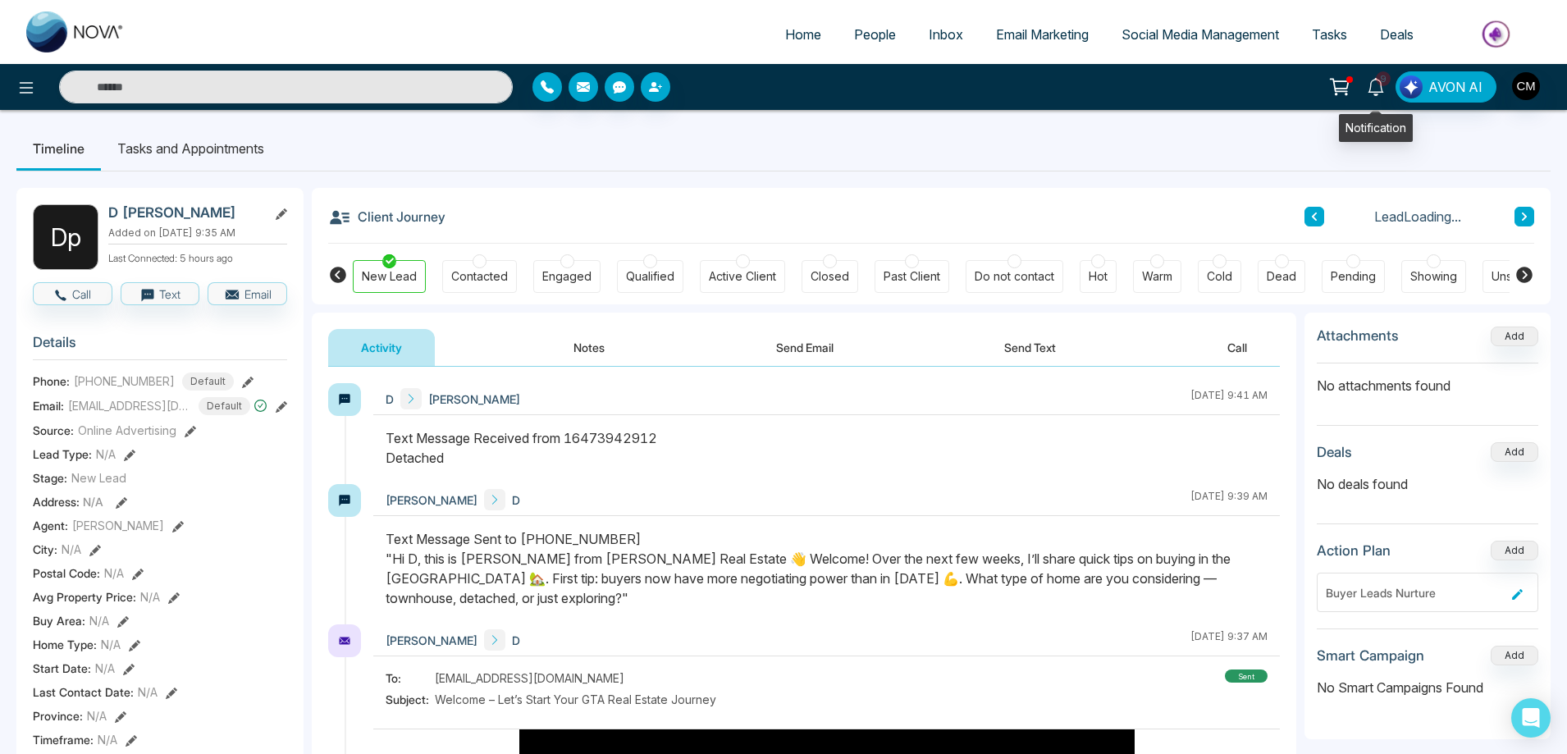
click at [1376, 89] on icon at bounding box center [1376, 87] width 18 height 18
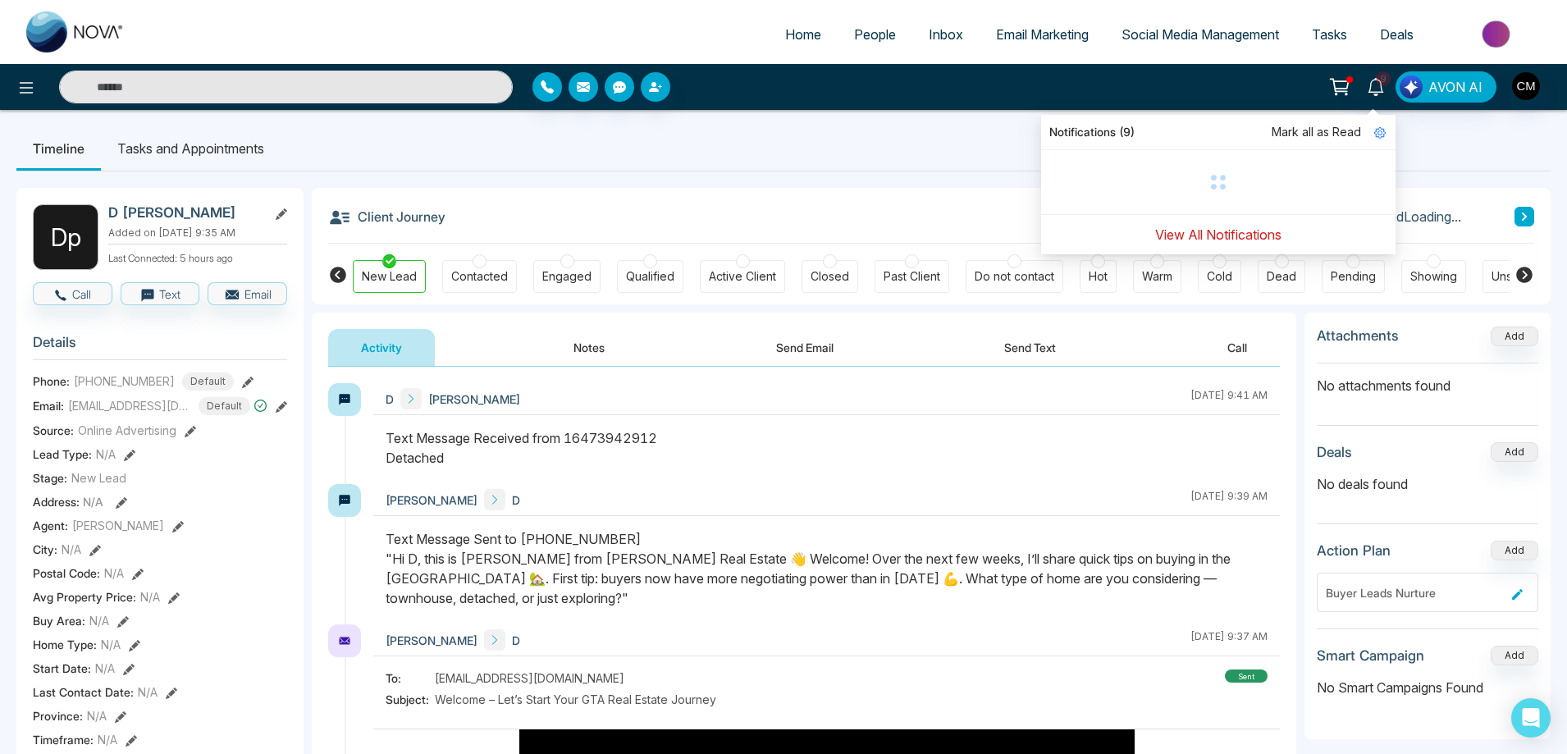
click at [1201, 240] on button "View All Notifications" at bounding box center [1219, 234] width 148 height 31
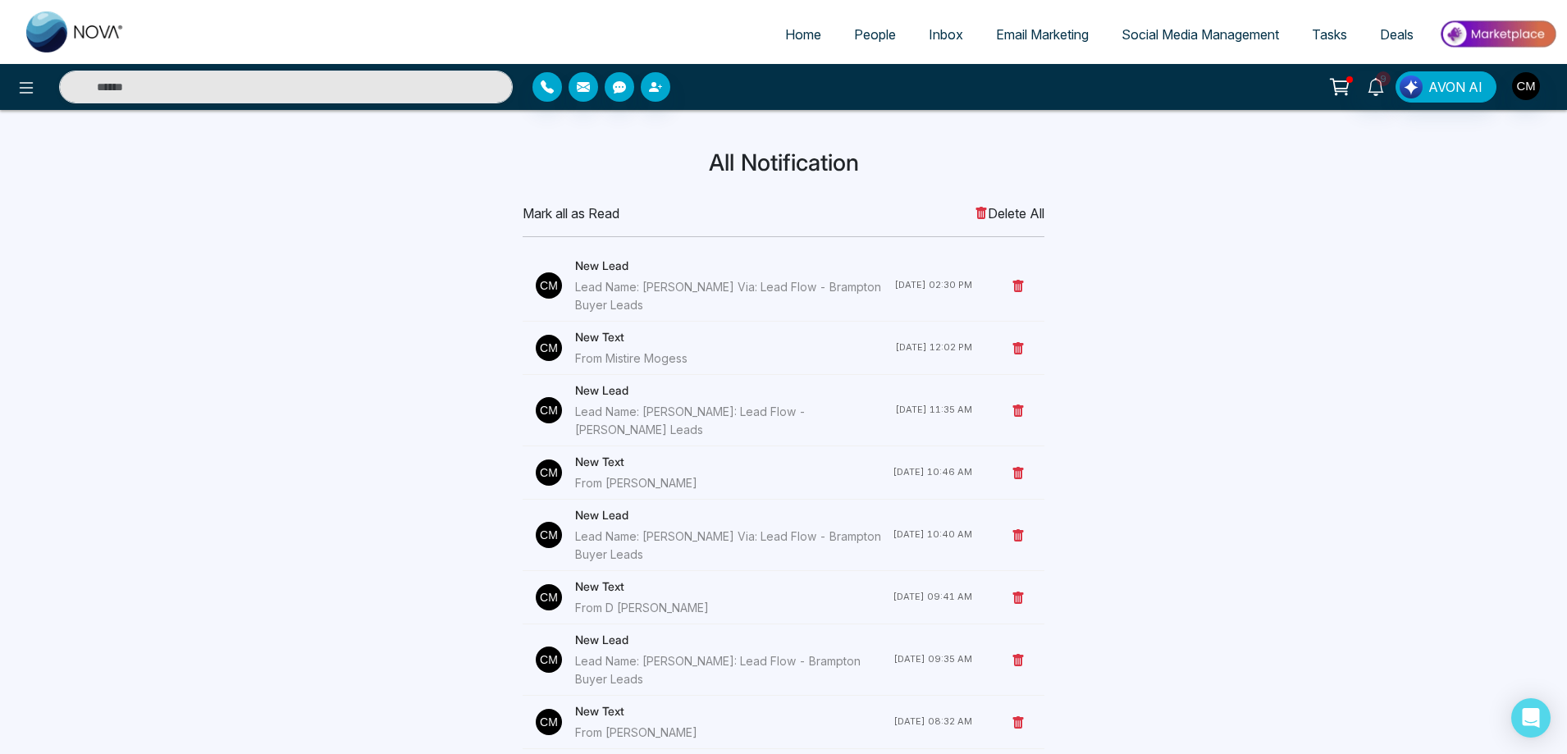
click at [1017, 213] on span "Delete All" at bounding box center [1010, 213] width 70 height 20
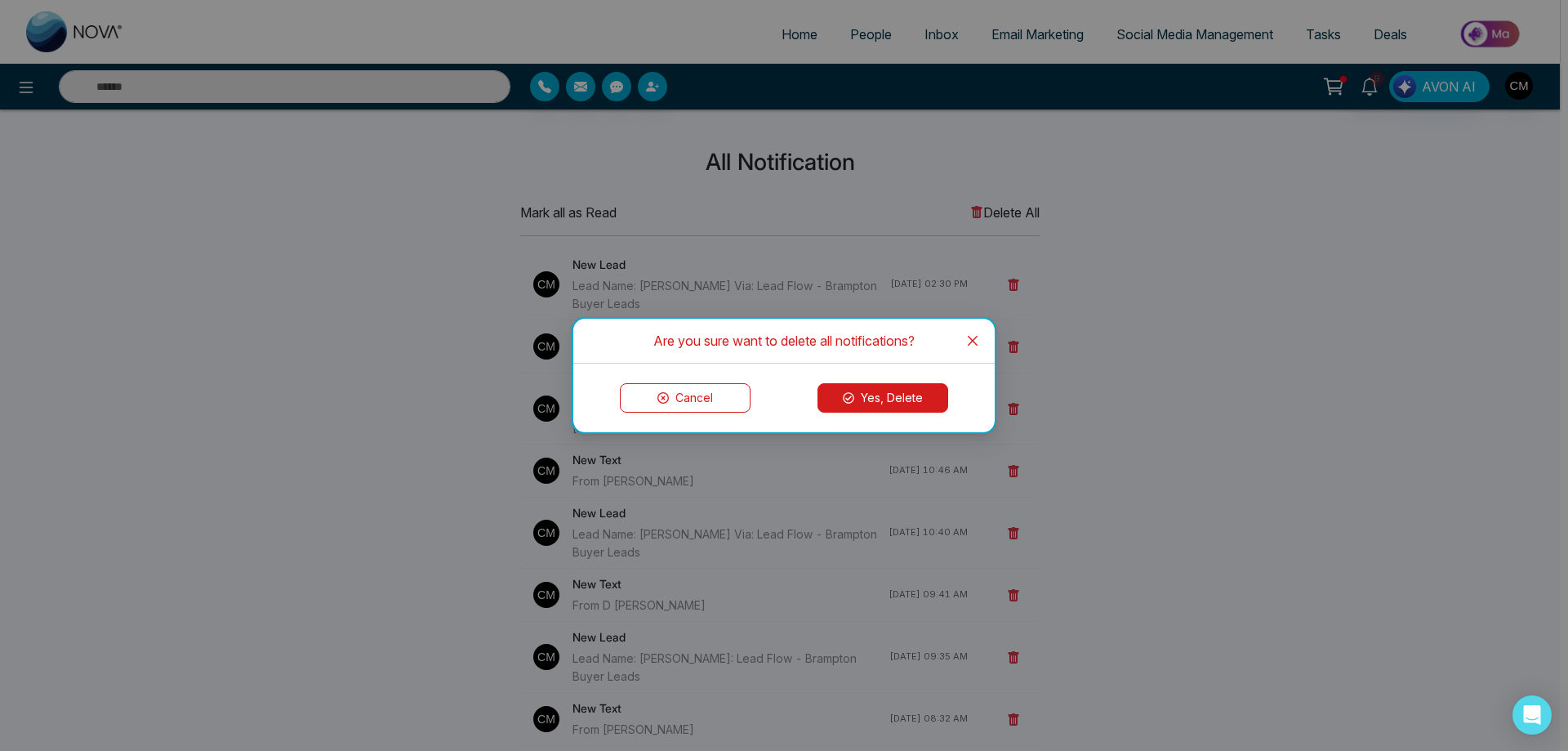
click at [908, 396] on button "Yes, Delete" at bounding box center [882, 398] width 130 height 30
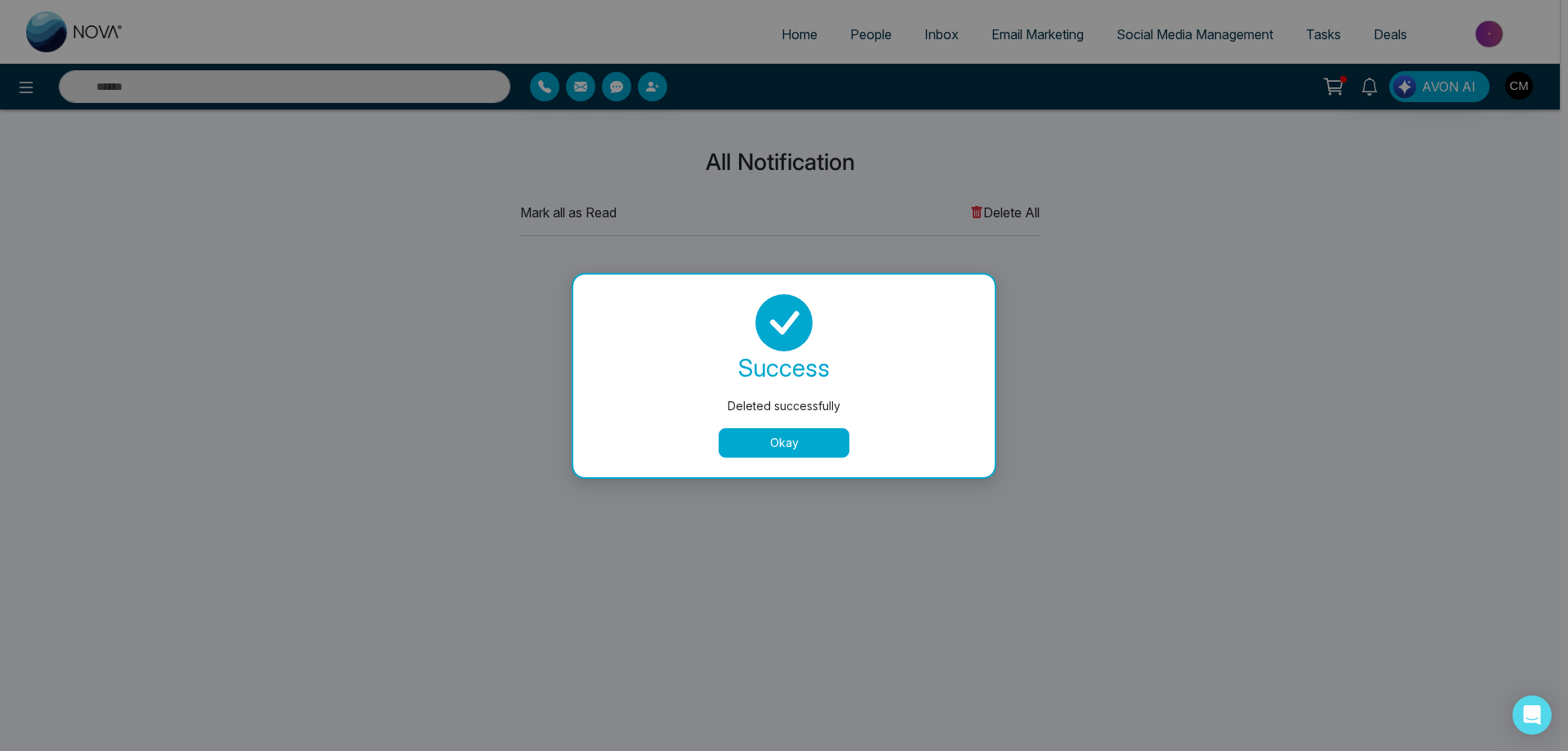
click at [784, 430] on button "Okay" at bounding box center [784, 443] width 130 height 30
